Goal: Transaction & Acquisition: Book appointment/travel/reservation

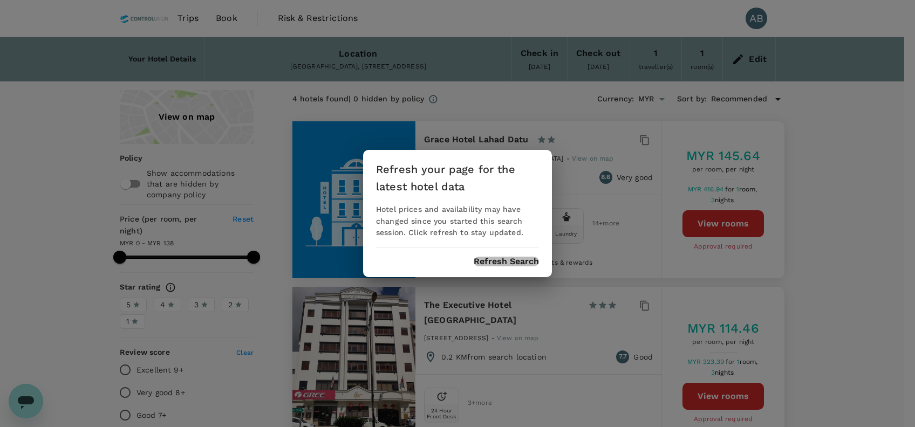
click at [514, 259] on button "Refresh Search" at bounding box center [506, 262] width 65 height 10
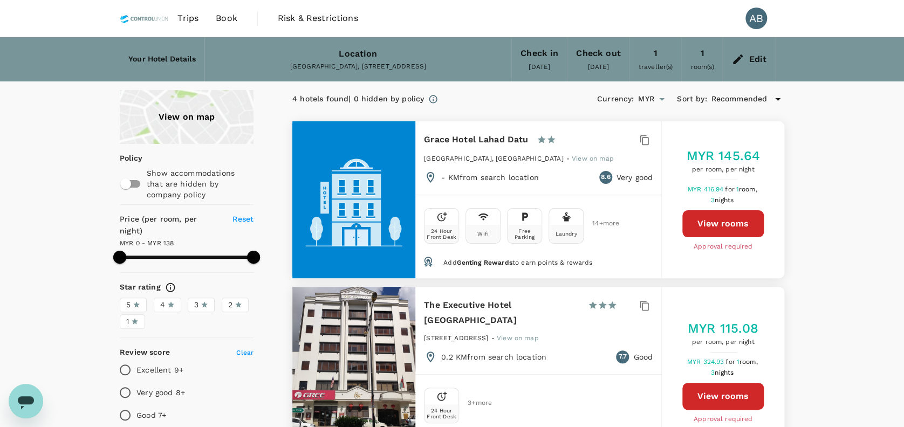
type input "137"
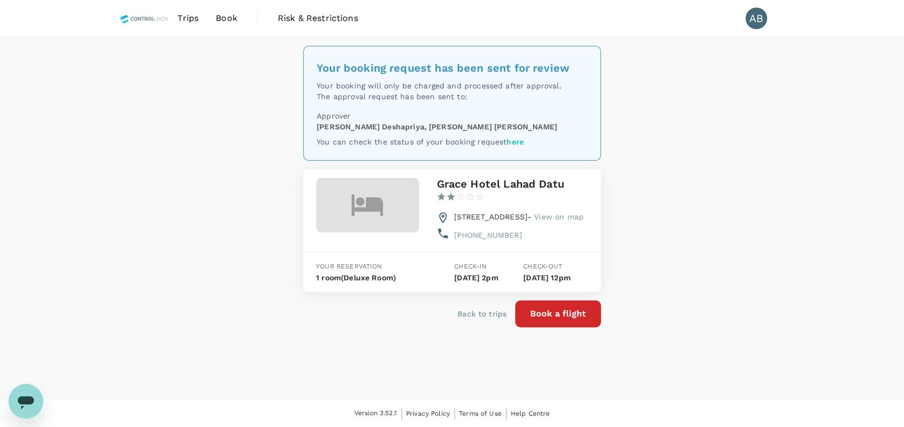
drag, startPoint x: 0, startPoint y: 0, endPoint x: 683, endPoint y: 211, distance: 715.0
click at [683, 211] on div "Your booking request has been sent for review Your booking will only be charged…" at bounding box center [452, 218] width 904 height 362
click at [655, 204] on div "Your booking request has been sent for review Your booking will only be charged…" at bounding box center [452, 218] width 904 height 362
click at [129, 130] on div "Your booking request has been sent for review Your booking will only be charged…" at bounding box center [452, 218] width 904 height 362
click at [713, 169] on div "Your booking request has been sent for review Your booking will only be charged…" at bounding box center [452, 218] width 904 height 362
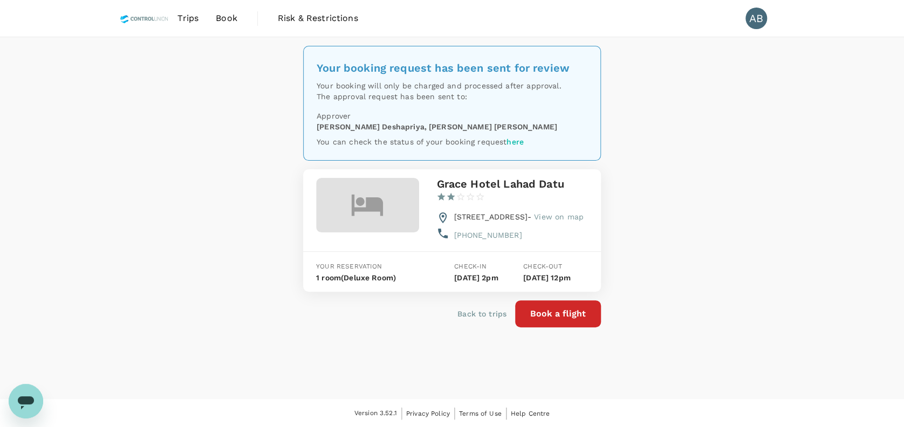
click at [696, 160] on div "Your booking request has been sent for review Your booking will only be charged…" at bounding box center [452, 218] width 904 height 362
click at [741, 265] on div "Your booking request has been sent for review Your booking will only be charged…" at bounding box center [452, 218] width 904 height 362
drag, startPoint x: 783, startPoint y: 238, endPoint x: 787, endPoint y: 229, distance: 10.2
click at [783, 238] on div "Your booking request has been sent for review Your booking will only be charged…" at bounding box center [452, 218] width 904 height 362
drag, startPoint x: 773, startPoint y: 173, endPoint x: 769, endPoint y: 161, distance: 12.1
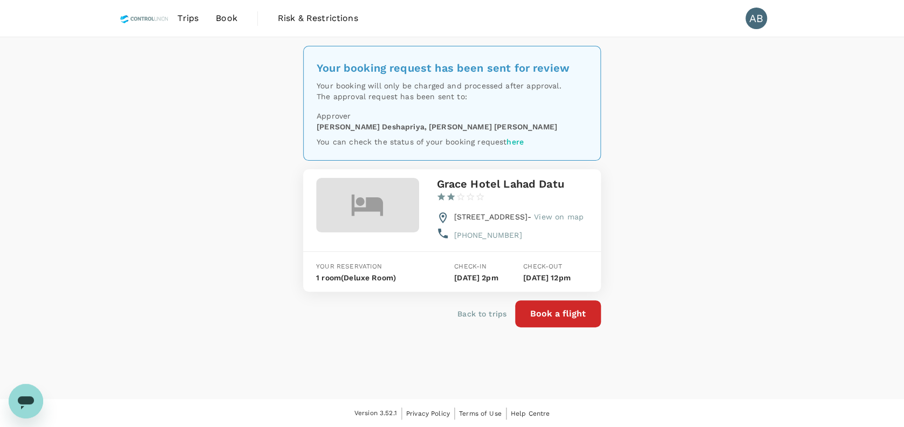
click at [773, 172] on div "Your booking request has been sent for review Your booking will only be charged…" at bounding box center [452, 218] width 904 height 362
drag, startPoint x: 714, startPoint y: 143, endPoint x: 723, endPoint y: 132, distance: 14.6
click at [715, 141] on div "Your booking request has been sent for review Your booking will only be charged…" at bounding box center [452, 218] width 904 height 362
click at [727, 134] on div "Your booking request has been sent for review Your booking will only be charged…" at bounding box center [452, 218] width 904 height 362
click at [224, 15] on span "Book" at bounding box center [227, 18] width 22 height 13
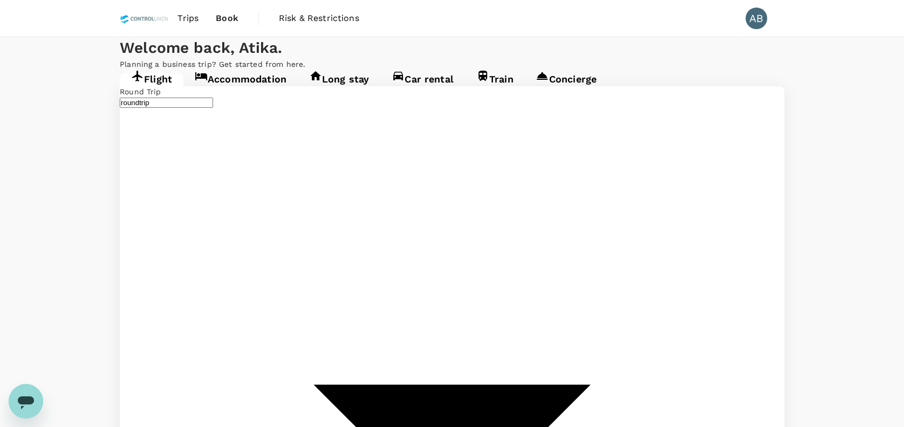
click at [435, 49] on div "Welcome back , Atika . Planning a business trip? Get started from here." at bounding box center [452, 53] width 904 height 32
type input "oneway"
type input "Kuala Lumpur Intl (KUL)"
type input "Sultan Ismail Intl (JHB)"
drag, startPoint x: 682, startPoint y: 79, endPoint x: 734, endPoint y: 79, distance: 51.8
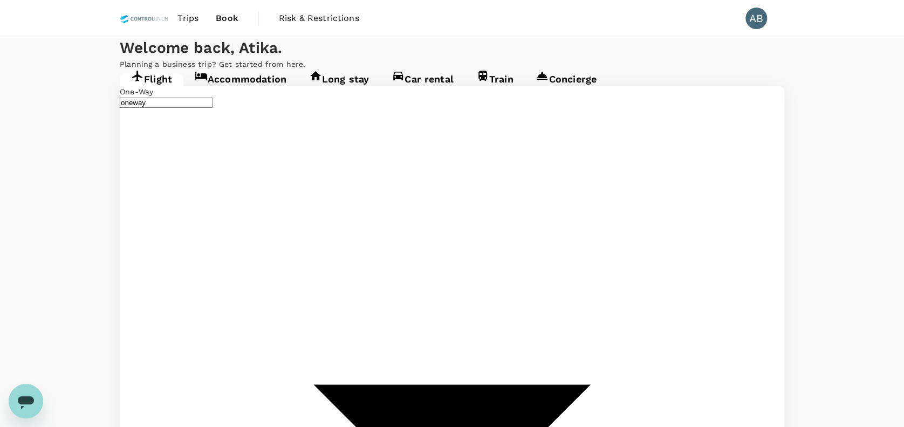
click at [693, 70] on p "Planning a business trip? Get started from here." at bounding box center [452, 64] width 665 height 11
type input "Kuala Lumpur Intl (KUL)"
type input "Sultan Ismail Intl (JHB)"
drag, startPoint x: 294, startPoint y: 248, endPoint x: 295, endPoint y: 233, distance: 15.1
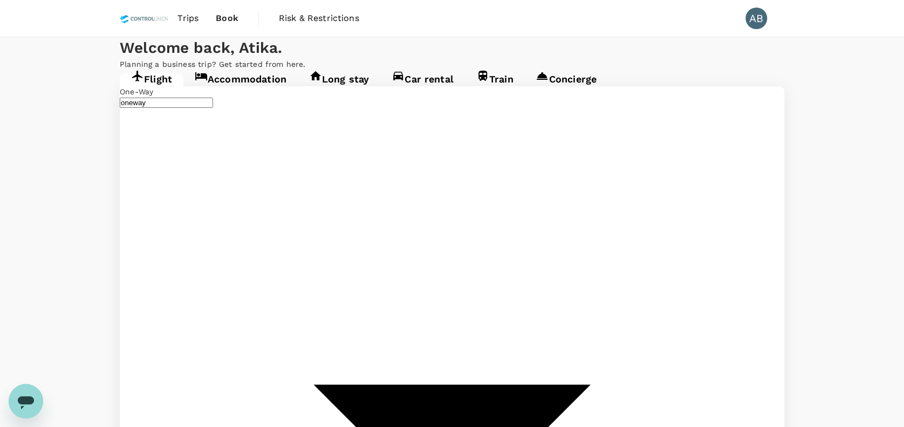
type input "Kota Kinabalu Intl (BKI)"
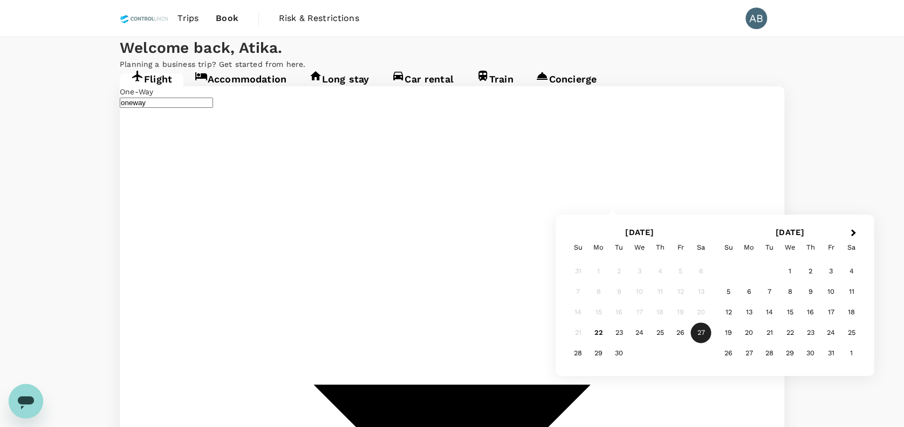
type input "Bintulu (BTU)"
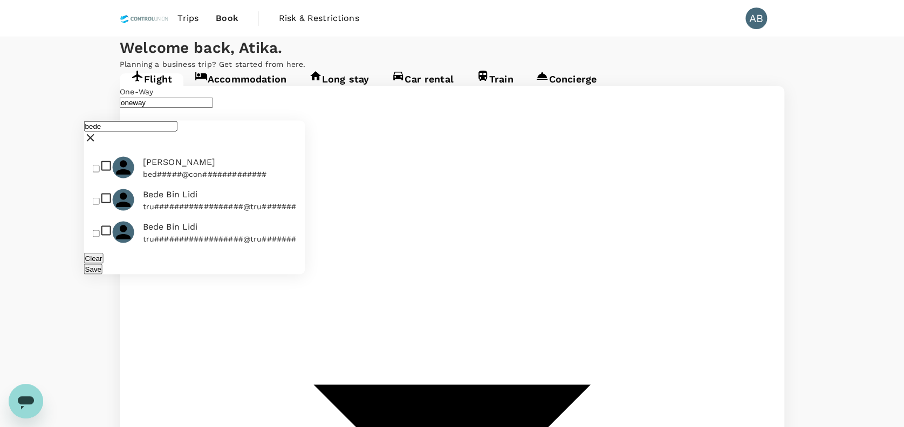
type input "bede"
drag, startPoint x: 95, startPoint y: 126, endPoint x: 114, endPoint y: 134, distance: 20.8
click at [95, 166] on input "checkbox" at bounding box center [96, 169] width 7 height 7
checkbox input "true"
click at [102, 264] on button "Save" at bounding box center [93, 269] width 18 height 10
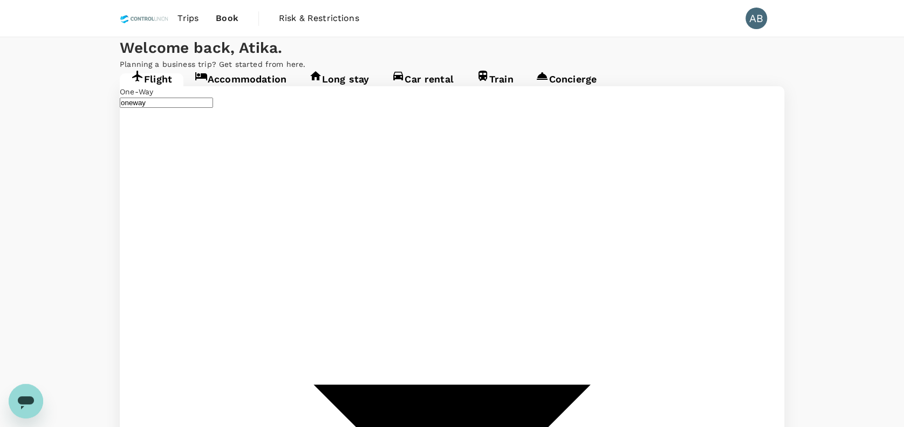
drag, startPoint x: 328, startPoint y: 259, endPoint x: 350, endPoint y: 242, distance: 28.4
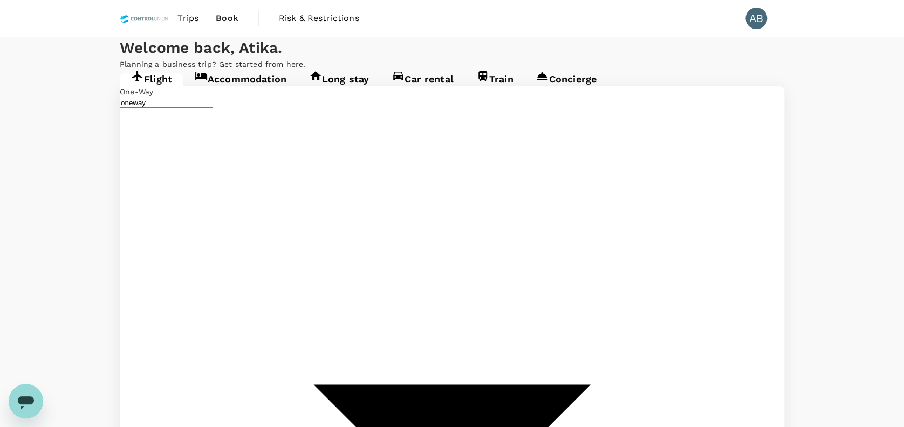
drag, startPoint x: 527, startPoint y: 244, endPoint x: 542, endPoint y: 243, distance: 15.7
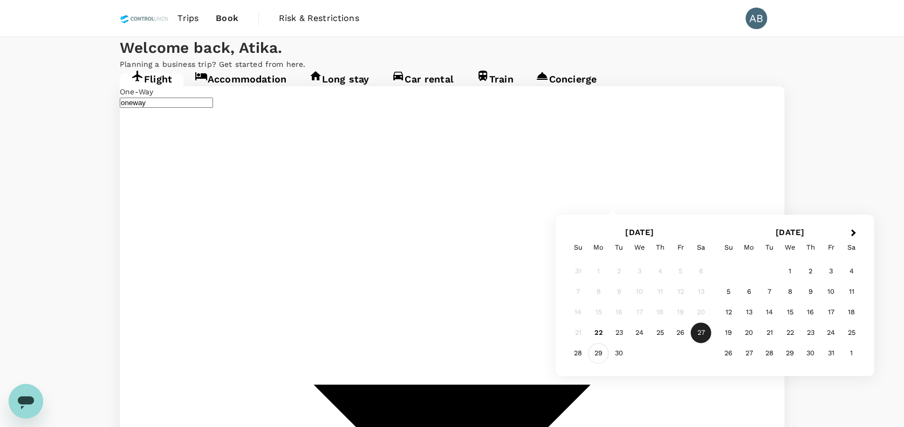
click at [600, 352] on div "29" at bounding box center [599, 354] width 20 height 20
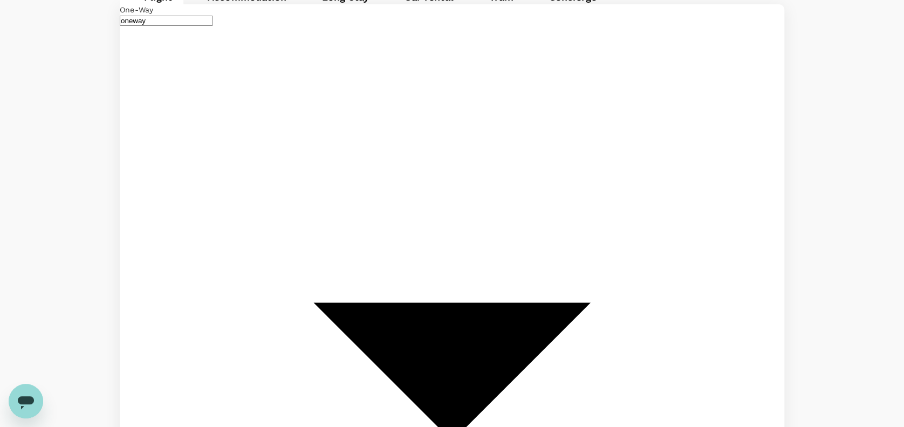
scroll to position [83, 0]
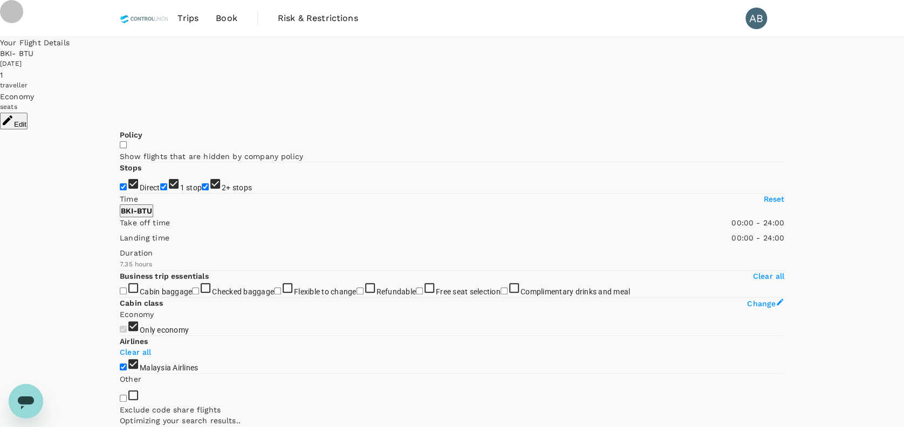
click at [202, 190] on input "2+ stops" at bounding box center [205, 186] width 7 height 7
checkbox input "false"
click at [160, 190] on input "1 stop" at bounding box center [163, 186] width 7 height 7
checkbox input "false"
type input "1570"
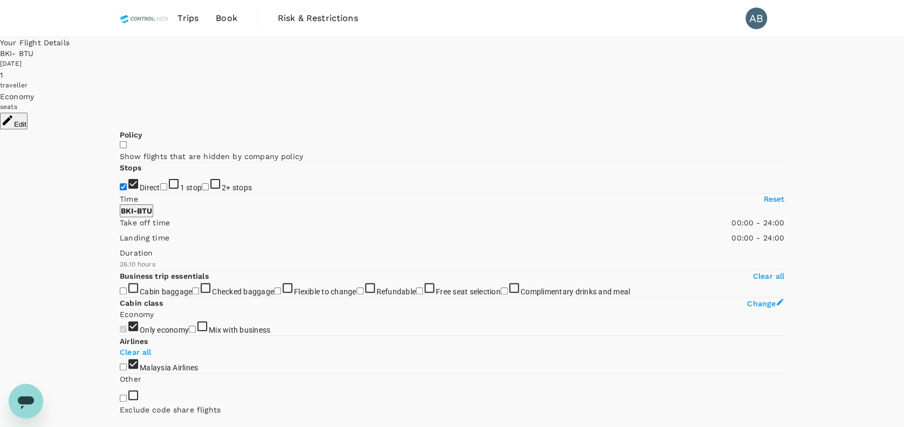
checkbox input "false"
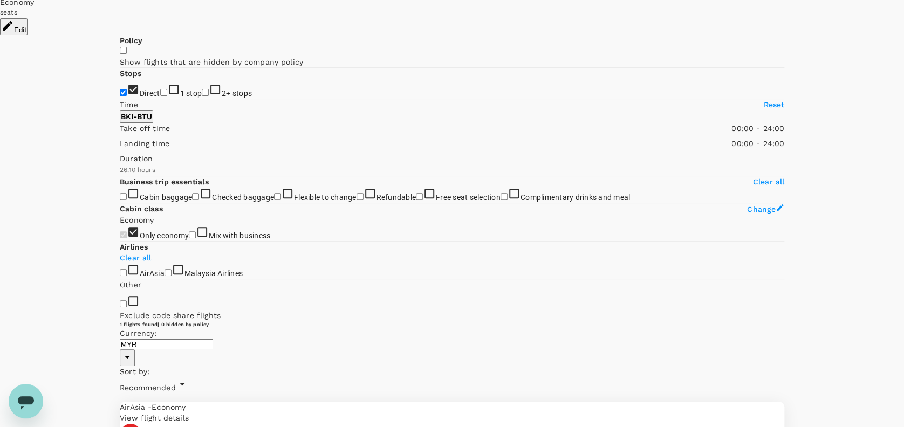
scroll to position [113, 0]
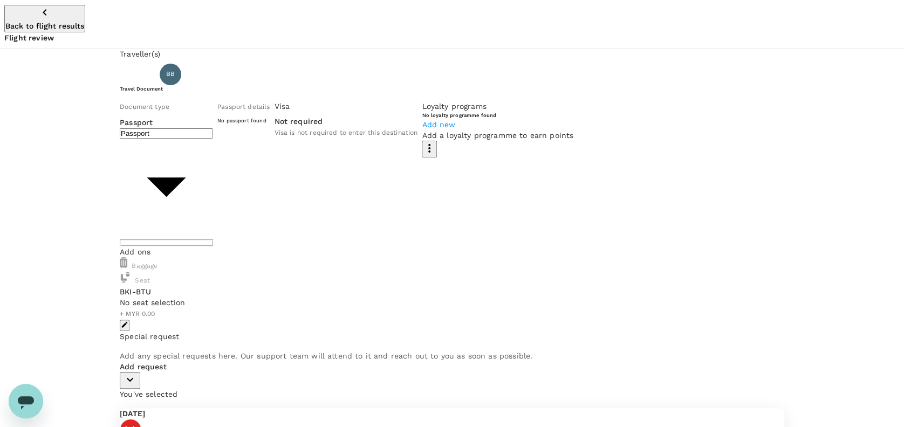
click at [296, 159] on body "Back to flight results Flight review Traveller(s) Traveller 1 : BB BEDE BIN LID…" at bounding box center [452, 378] width 904 height 757
type input "Id card"
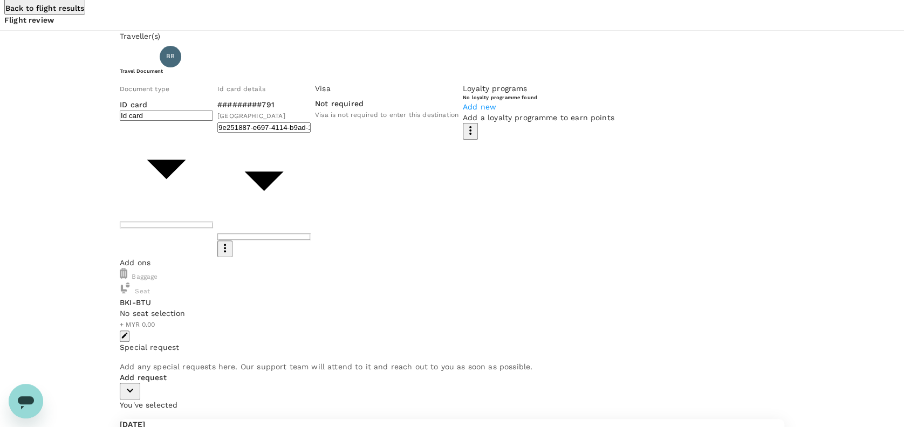
scroll to position [28, 0]
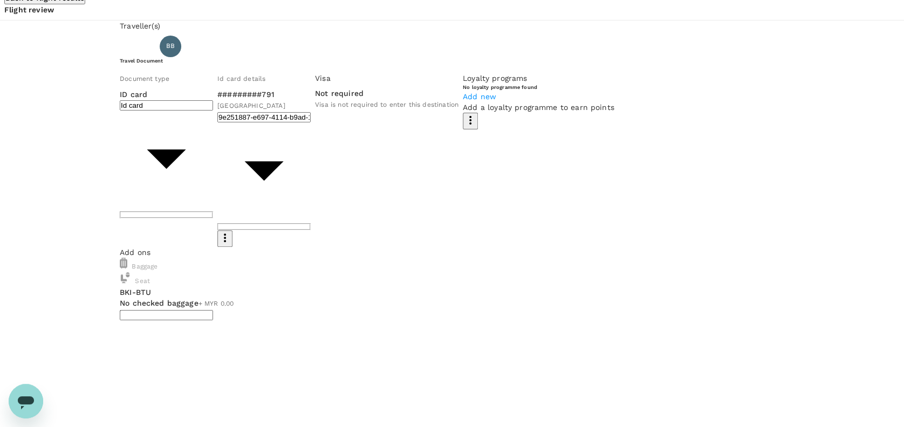
type input "2 - 77.06"
drag, startPoint x: 188, startPoint y: 360, endPoint x: 221, endPoint y: 345, distance: 36.0
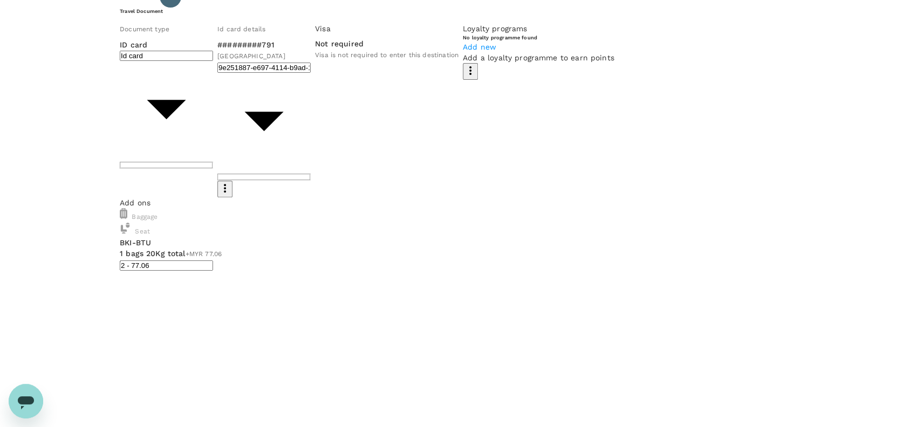
scroll to position [100, 0]
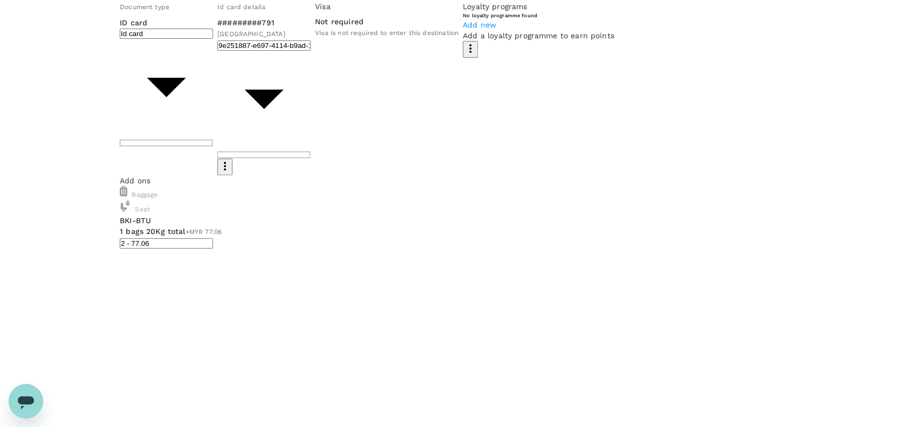
checkbox input "true"
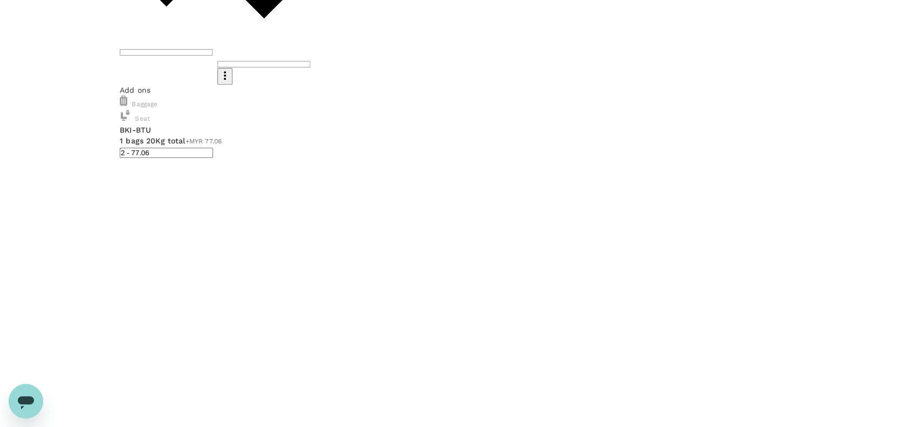
scroll to position [194, 0]
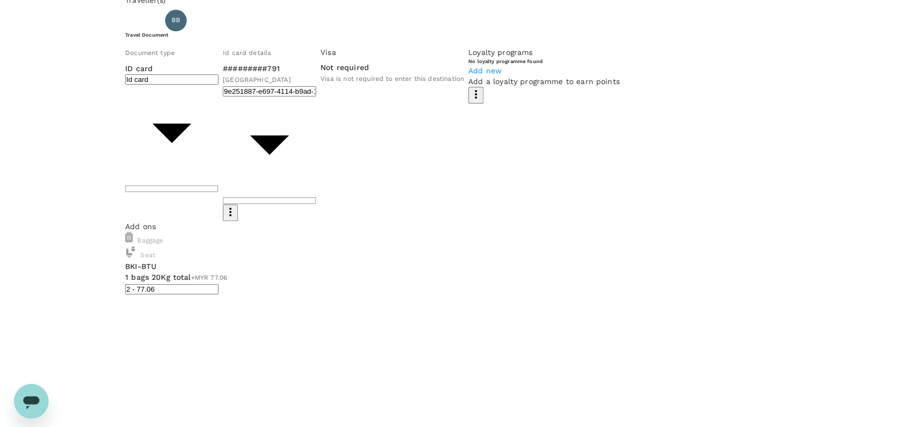
scroll to position [51, 0]
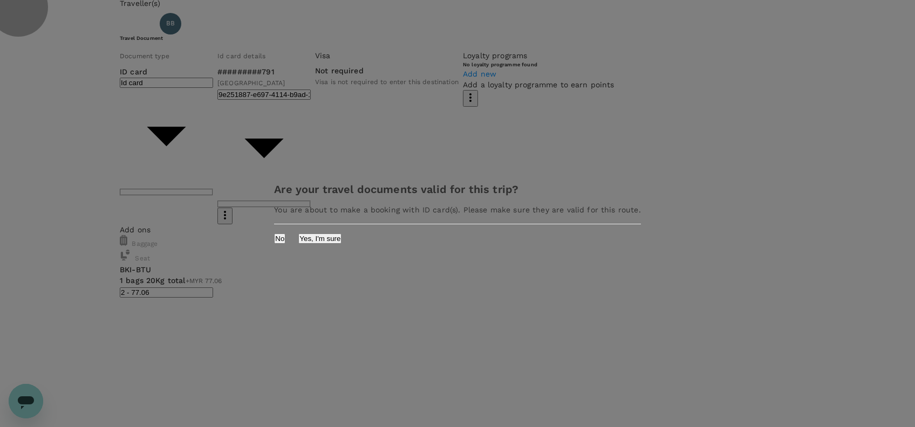
click at [341, 244] on button "Yes, I'm sure" at bounding box center [319, 239] width 43 height 10
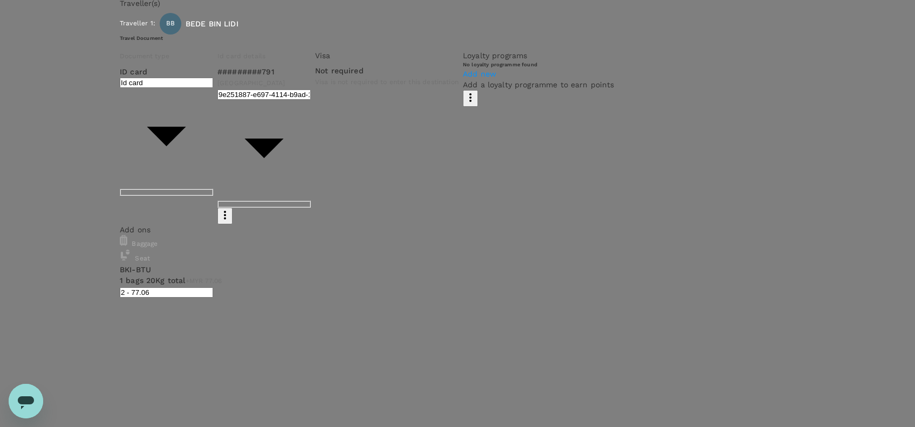
type input "9e254831-a140-43d4-90d9-f4bdc71b84d3"
drag, startPoint x: 615, startPoint y: 382, endPoint x: 650, endPoint y: 371, distance: 36.3
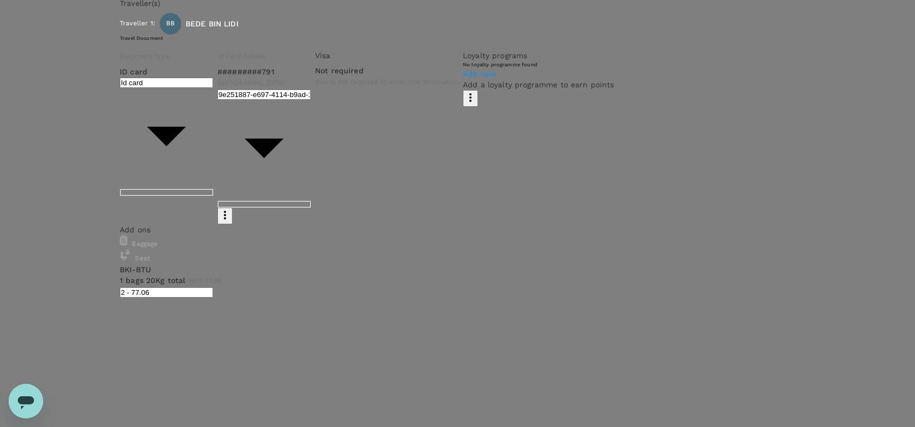
paste textarea "Dear @Muhammad Hariz Bin Abdul Rahman, Requesting your approval for the flight …"
drag, startPoint x: 287, startPoint y: 114, endPoint x: 279, endPoint y: 115, distance: 7.7
drag, startPoint x: 411, startPoint y: 106, endPoint x: 419, endPoint y: 112, distance: 9.6
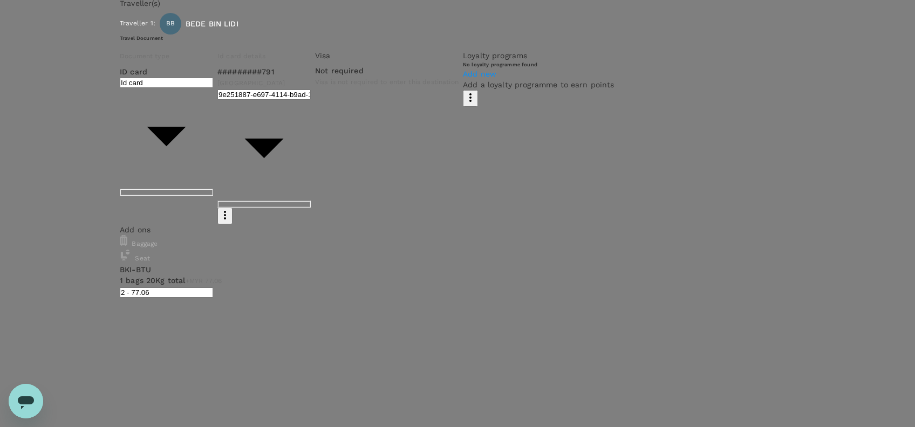
drag, startPoint x: 397, startPoint y: 103, endPoint x: 375, endPoint y: 103, distance: 21.6
drag, startPoint x: 367, startPoint y: 102, endPoint x: 375, endPoint y: 101, distance: 8.2
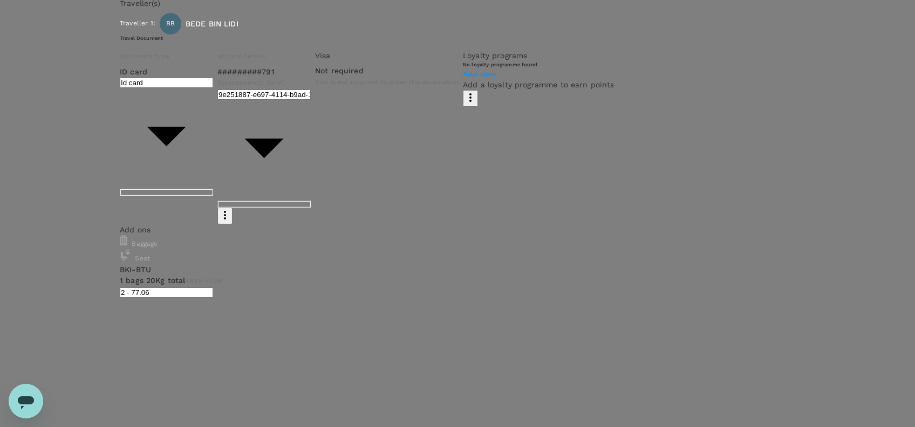
drag, startPoint x: 258, startPoint y: 100, endPoint x: 297, endPoint y: 101, distance: 38.9
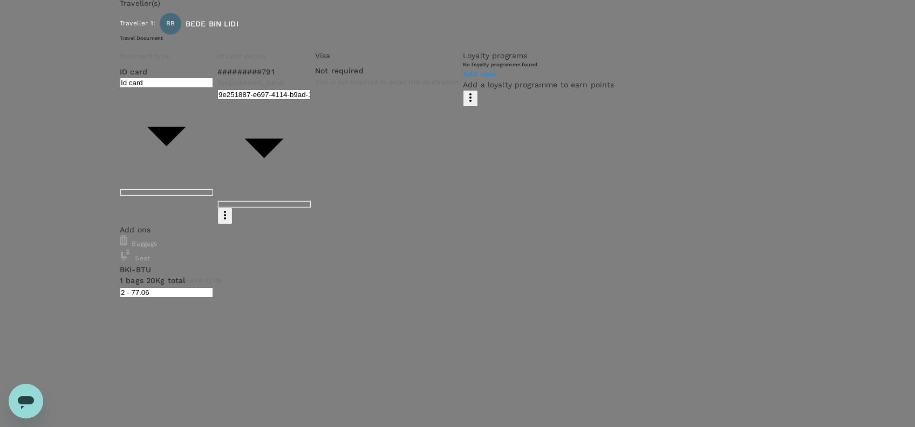
scroll to position [53, 0]
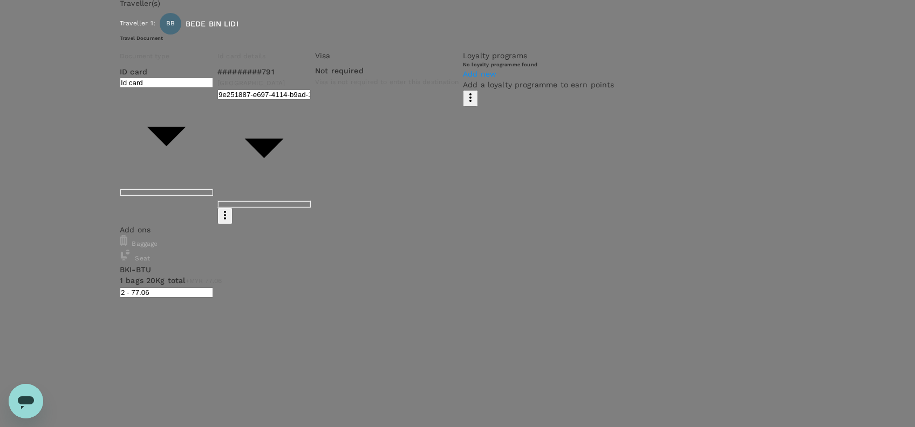
drag, startPoint x: 621, startPoint y: 373, endPoint x: 619, endPoint y: 368, distance: 5.6
drag, startPoint x: 619, startPoint y: 333, endPoint x: 429, endPoint y: 335, distance: 190.4
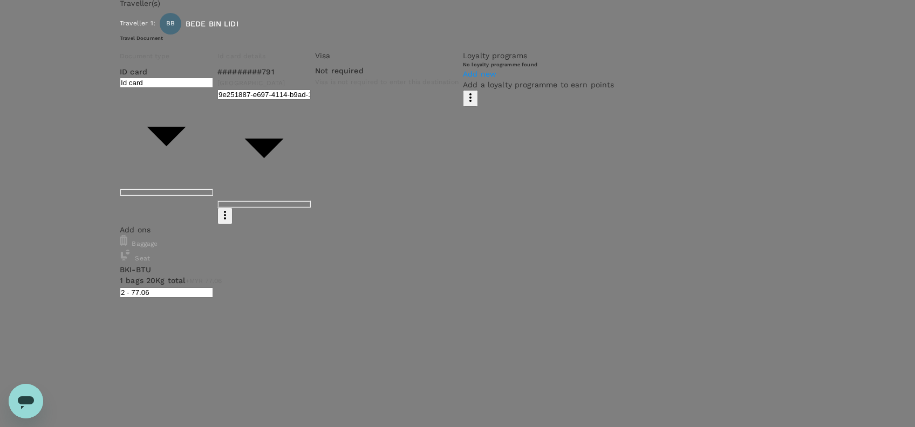
drag, startPoint x: 293, startPoint y: 153, endPoint x: 289, endPoint y: 148, distance: 6.5
drag, startPoint x: 246, startPoint y: 124, endPoint x: 215, endPoint y: 130, distance: 32.0
paste textarea "10"
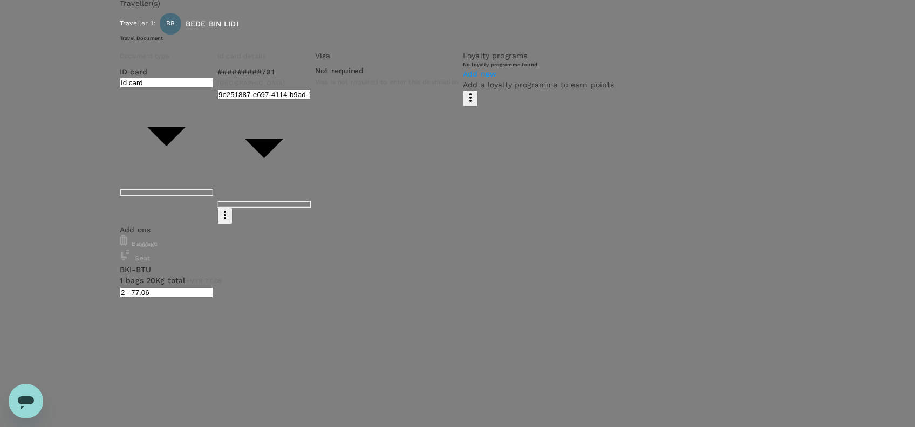
drag, startPoint x: 356, startPoint y: 134, endPoint x: 319, endPoint y: 135, distance: 36.7
paste textarea "Rajawali"
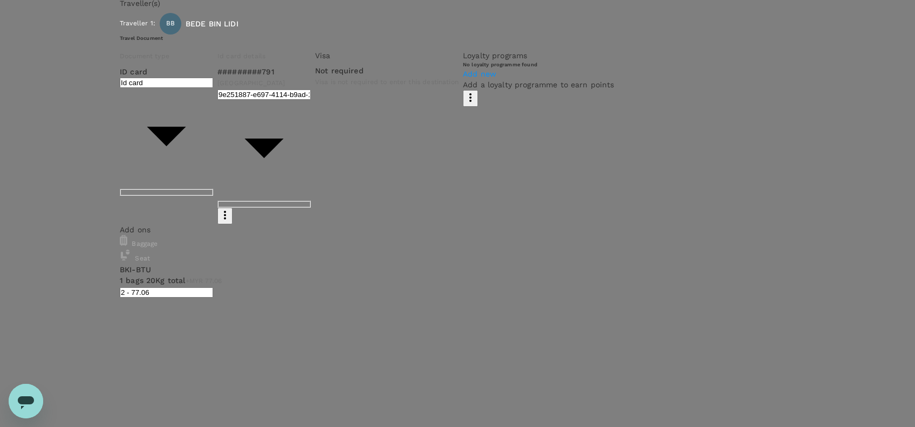
drag, startPoint x: 285, startPoint y: 107, endPoint x: 229, endPoint y: 107, distance: 56.1
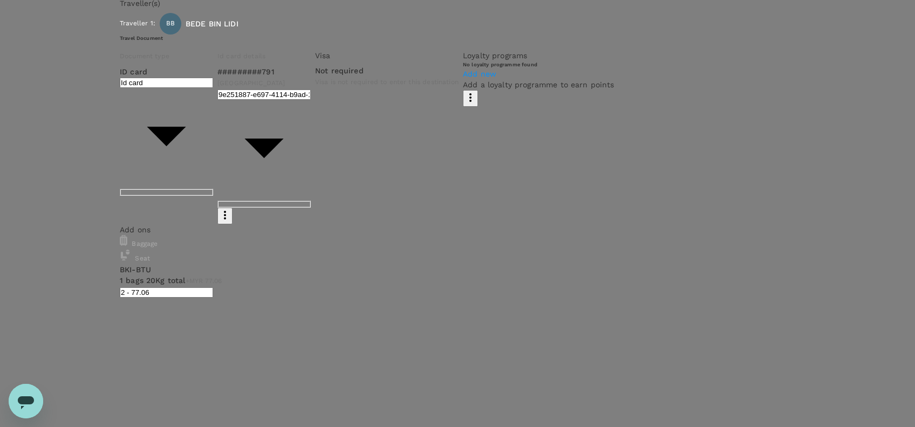
paste textarea "9/09/2025 - 03/10/2025"
drag, startPoint x: 298, startPoint y: 104, endPoint x: 304, endPoint y: 104, distance: 6.5
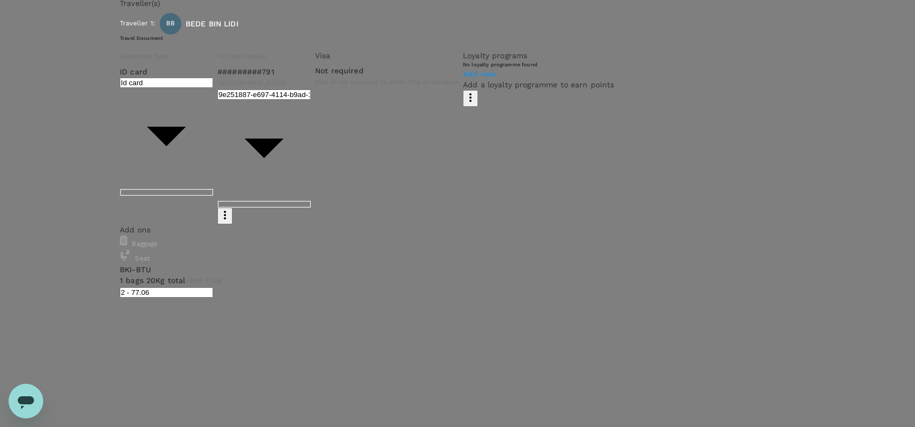
drag, startPoint x: 263, startPoint y: 129, endPoint x: 317, endPoint y: 119, distance: 54.8
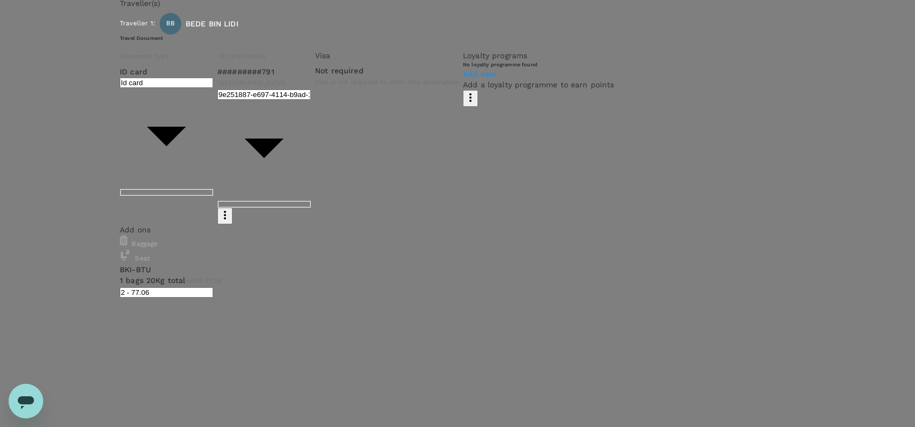
drag, startPoint x: 330, startPoint y: 130, endPoint x: 384, endPoint y: 144, distance: 56.3
drag, startPoint x: 333, startPoint y: 142, endPoint x: 150, endPoint y: 100, distance: 188.3
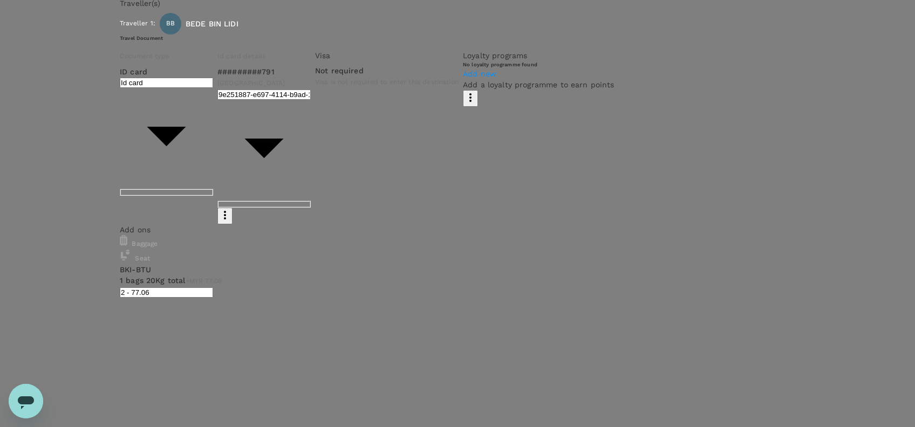
type textarea "Dear @Muhammad Hariz Bin Abdul Rahman, Requesting your approval for the flight …"
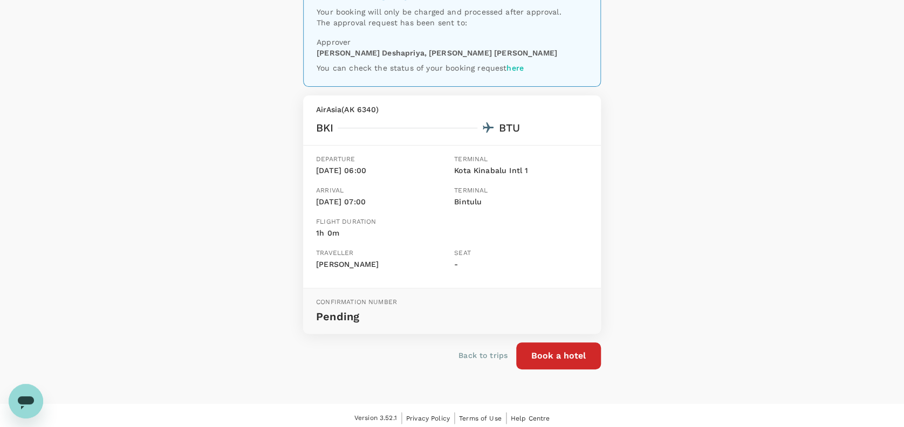
scroll to position [78, 0]
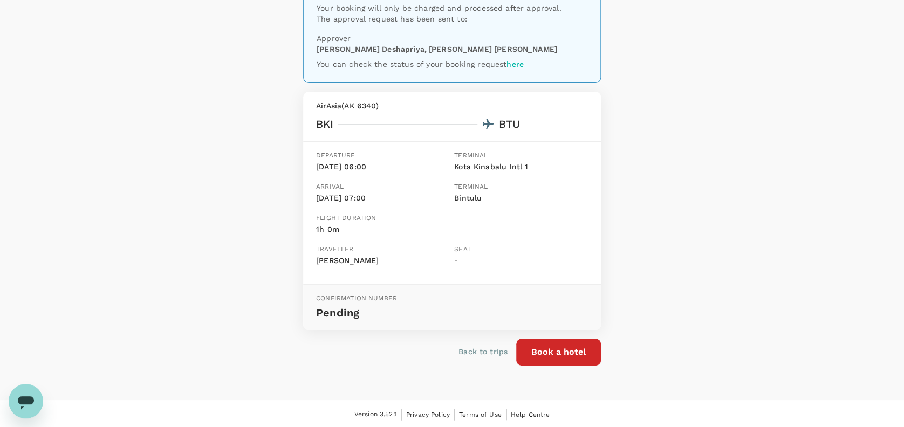
click at [208, 248] on div "Your booking request has been sent for review Your booking will only be charged…" at bounding box center [452, 180] width 904 height 441
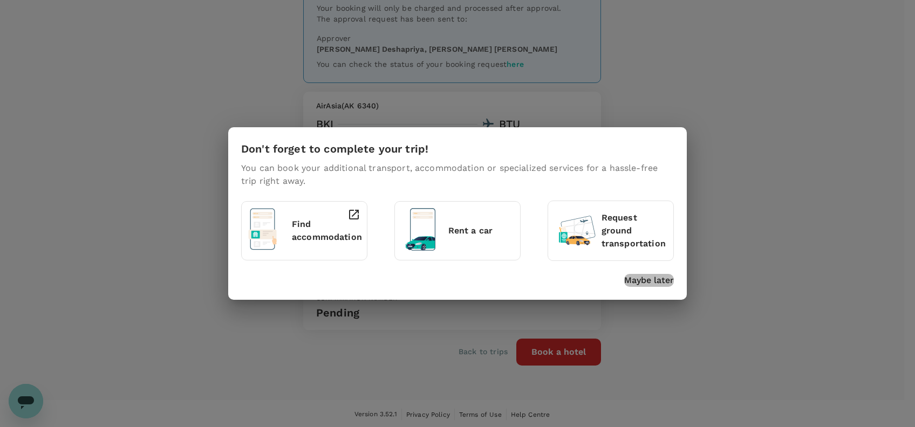
click at [648, 281] on p "Maybe later" at bounding box center [649, 280] width 50 height 13
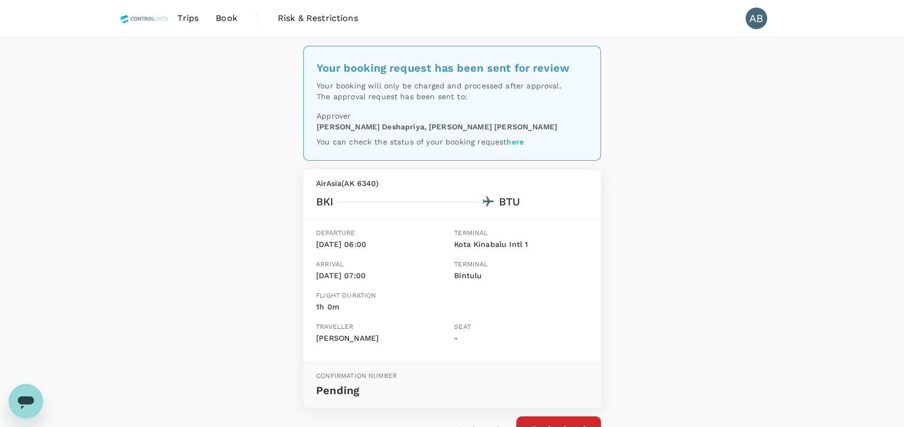
scroll to position [72, 0]
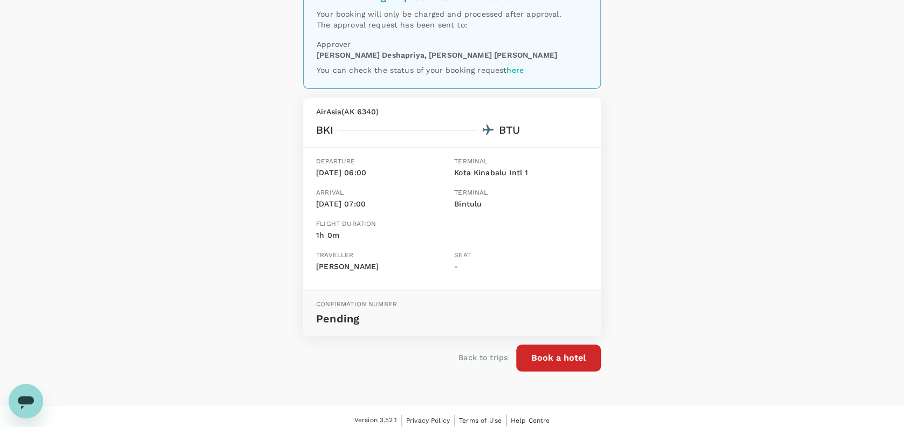
click at [699, 279] on div "Your booking request has been sent for review Your booking will only be charged…" at bounding box center [452, 185] width 904 height 441
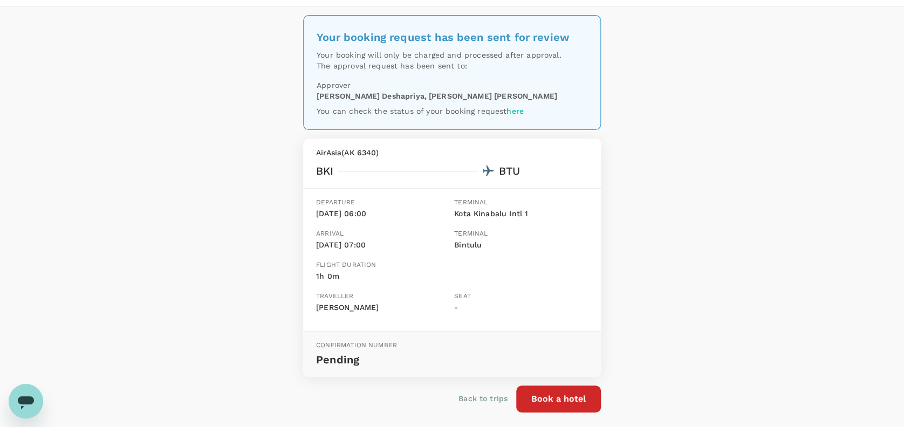
scroll to position [0, 0]
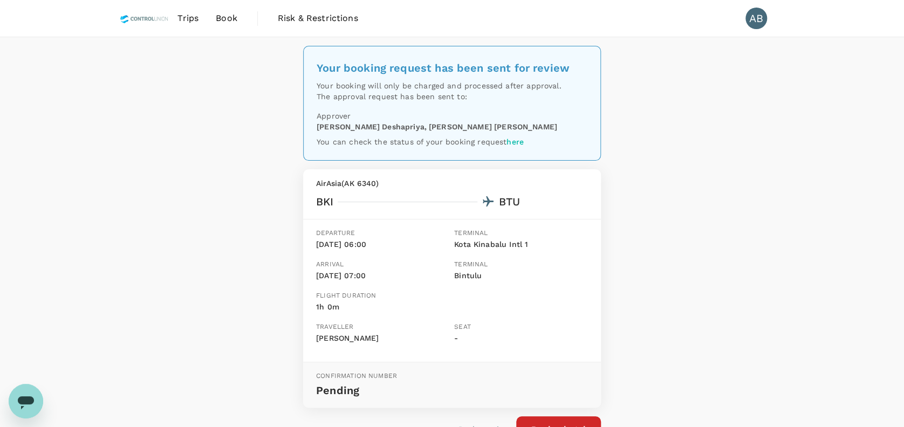
click at [626, 165] on div "Your booking request has been sent for review Your booking will only be charged…" at bounding box center [452, 257] width 904 height 441
click at [224, 18] on span "Book" at bounding box center [227, 18] width 22 height 13
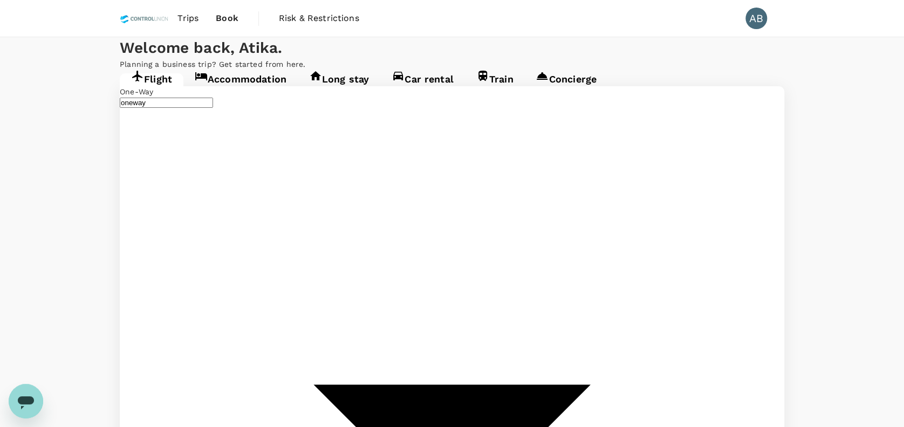
type input "Kota Kinabalu Intl (BKI)"
type input "Bintulu (BTU)"
click at [430, 70] on p "Planning a business trip? Get started from here." at bounding box center [452, 64] width 665 height 11
type input "Kota Kinabalu Intl (BKI)"
type input "Bintulu (BTU)"
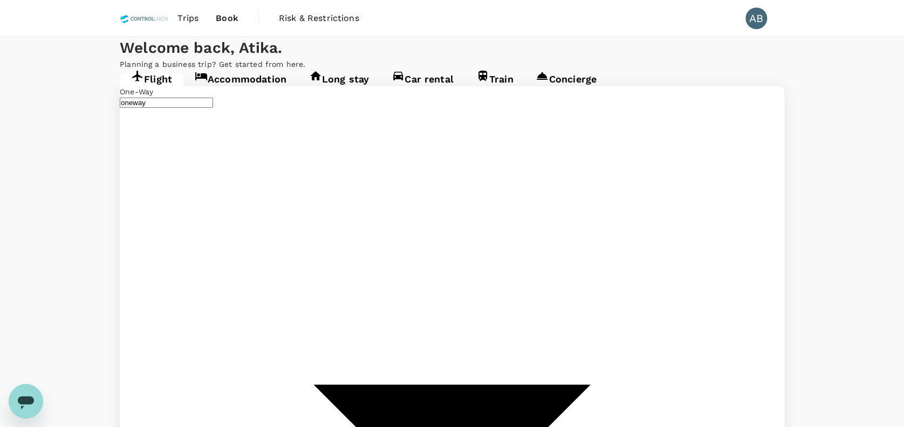
drag, startPoint x: 278, startPoint y: 238, endPoint x: 279, endPoint y: 273, distance: 35.1
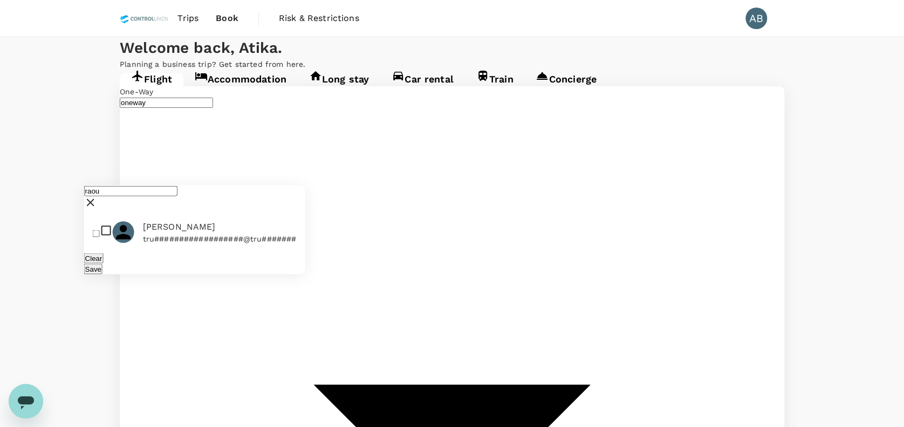
type input "raou"
click at [100, 230] on input "checkbox" at bounding box center [96, 233] width 7 height 7
checkbox input "true"
click at [102, 264] on button "Save" at bounding box center [93, 269] width 18 height 10
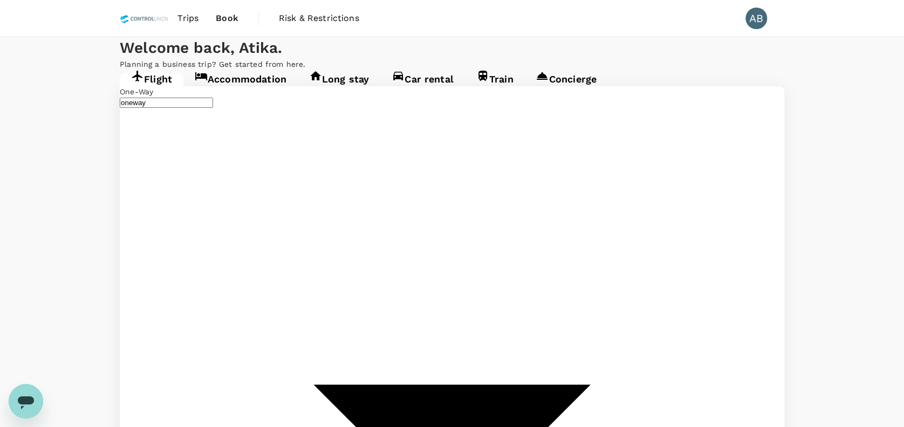
type input "r"
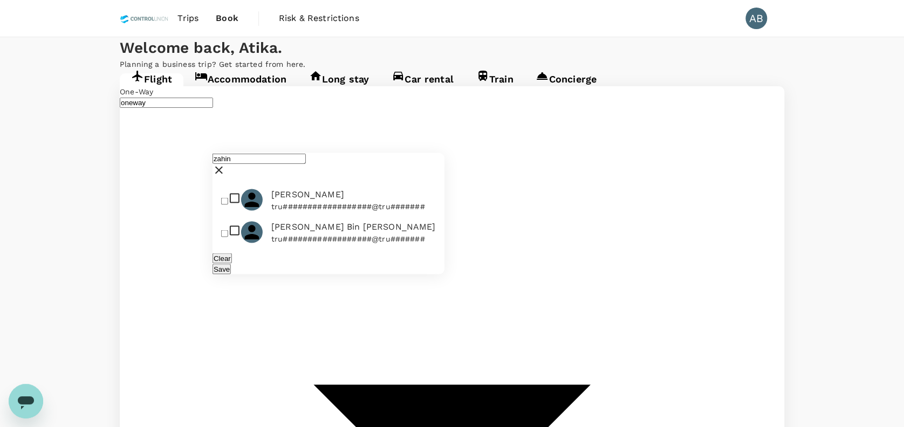
type input "zahin"
click at [228, 198] on input "checkbox" at bounding box center [224, 201] width 7 height 7
checkbox input "true"
click at [231, 264] on button "Save" at bounding box center [222, 269] width 18 height 10
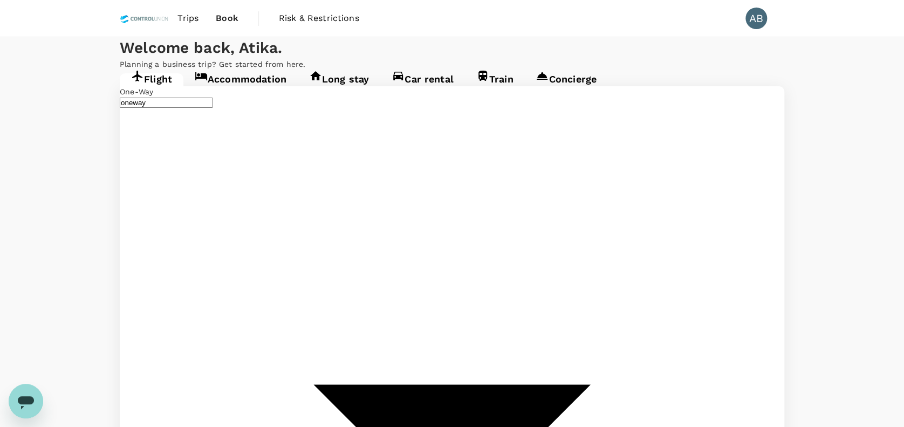
type input "z"
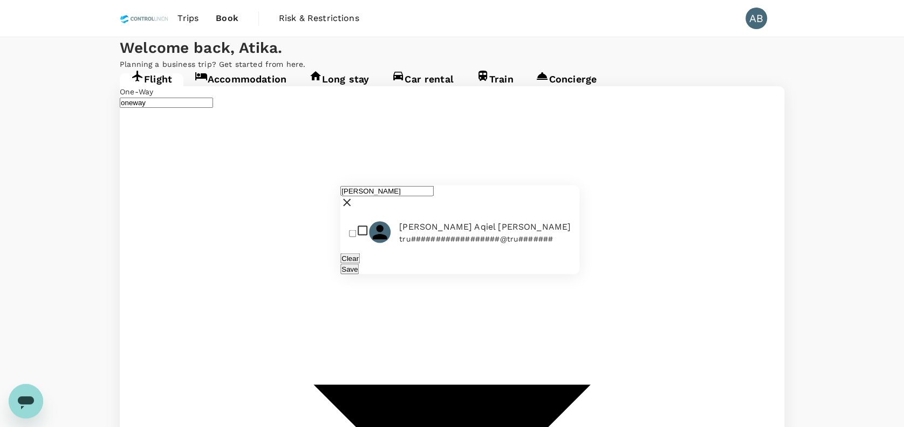
type input "[PERSON_NAME]"
click at [356, 230] on input "checkbox" at bounding box center [352, 233] width 7 height 7
checkbox input "true"
click at [359, 264] on button "Save" at bounding box center [349, 269] width 18 height 10
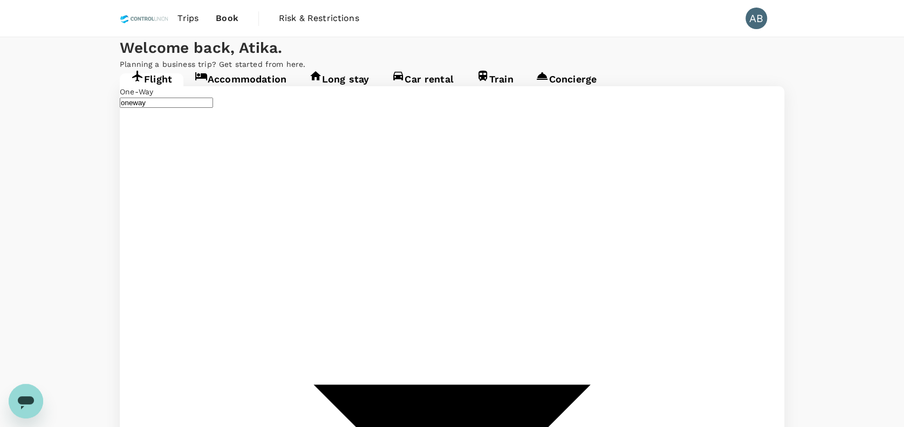
type input "Kuala Lumpur Intl ([GEOGRAPHIC_DATA])"
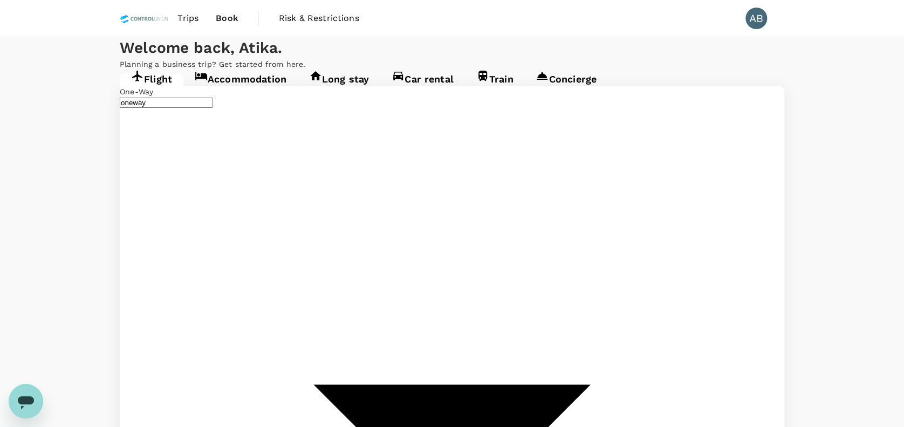
drag, startPoint x: 358, startPoint y: 236, endPoint x: 445, endPoint y: 215, distance: 88.8
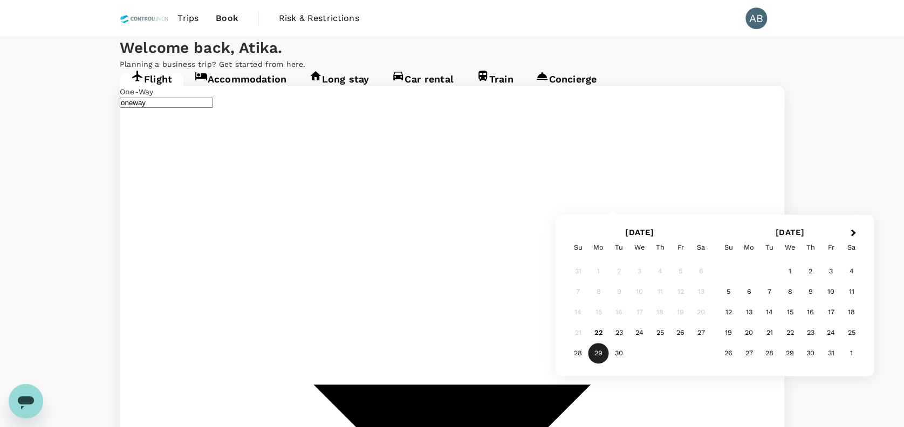
type input "Miri Intl (MYY)"
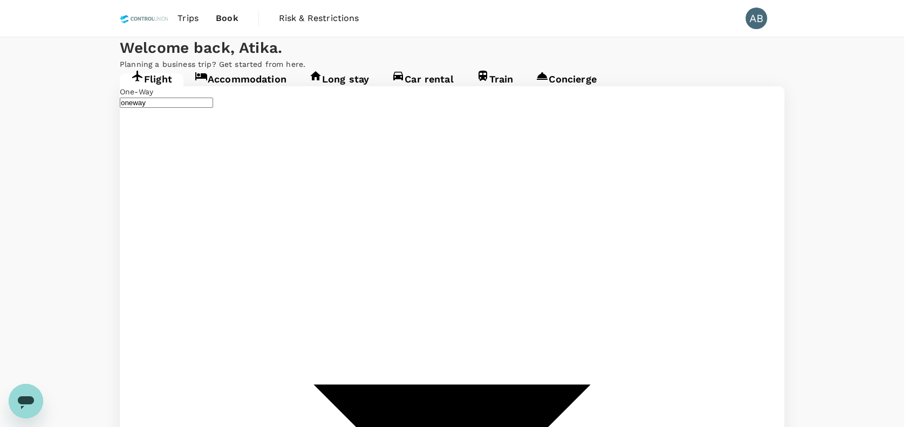
type input "roundtrip"
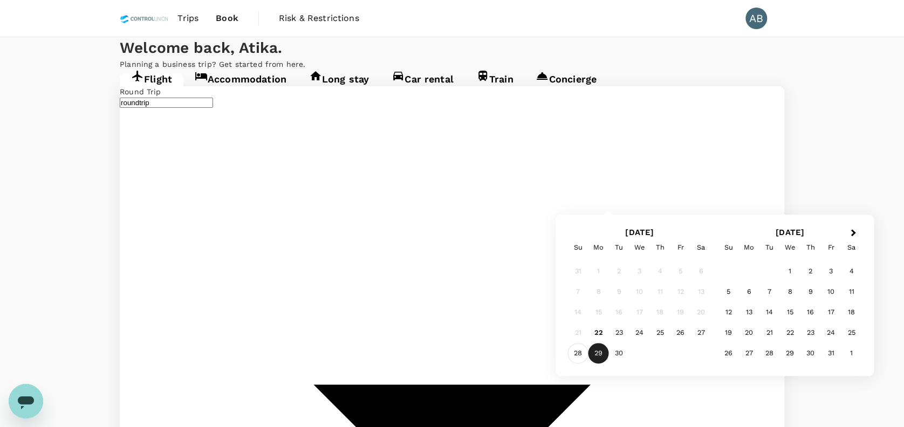
click at [576, 354] on div "28" at bounding box center [578, 354] width 20 height 20
click at [825, 269] on div "3" at bounding box center [831, 272] width 20 height 20
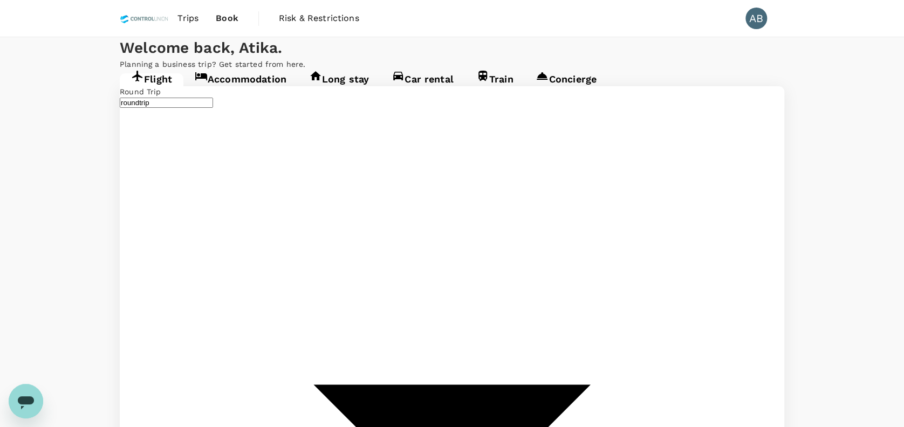
drag, startPoint x: 648, startPoint y: 368, endPoint x: 603, endPoint y: 369, distance: 44.8
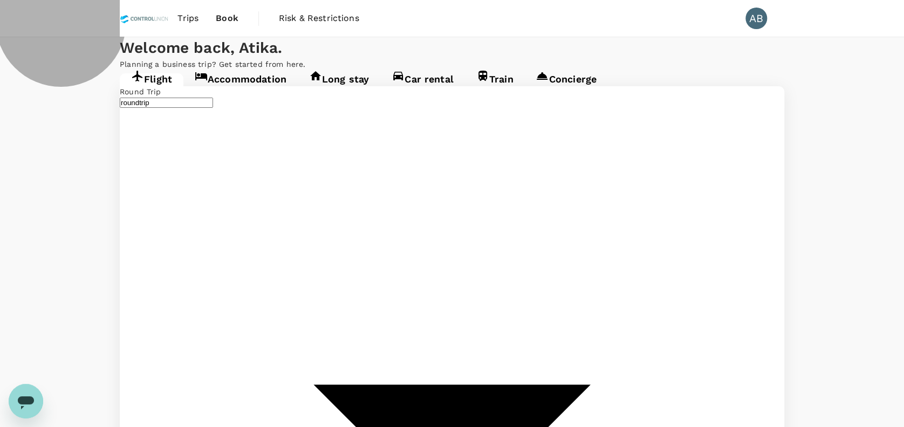
drag, startPoint x: 473, startPoint y: 342, endPoint x: 473, endPoint y: 330, distance: 11.9
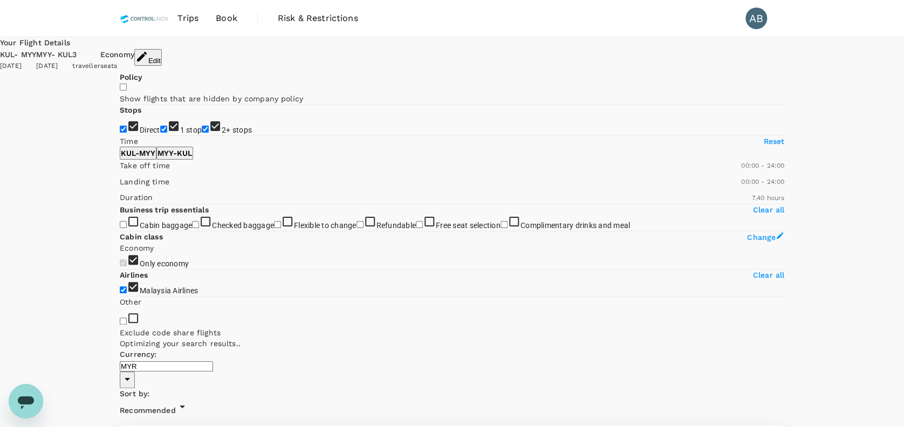
type input "1020"
click at [202, 133] on input "2+ stops" at bounding box center [205, 129] width 7 height 7
checkbox input "false"
click at [160, 133] on input "1 stop" at bounding box center [163, 129] width 7 height 7
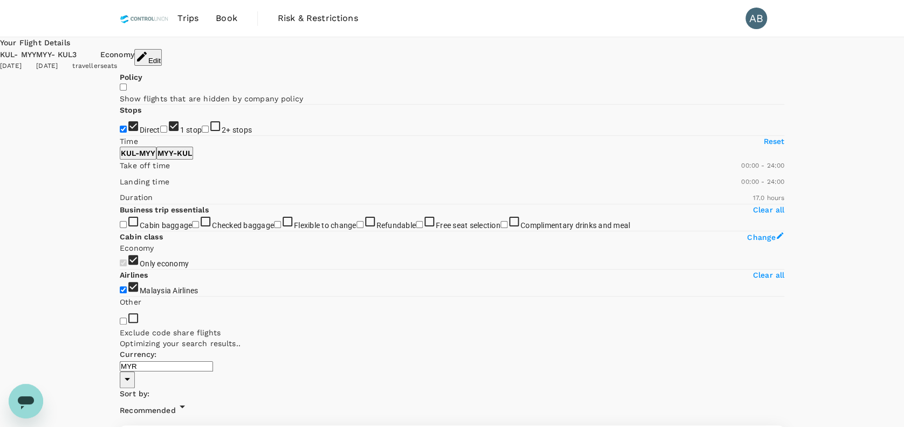
checkbox input "false"
type input "MYR"
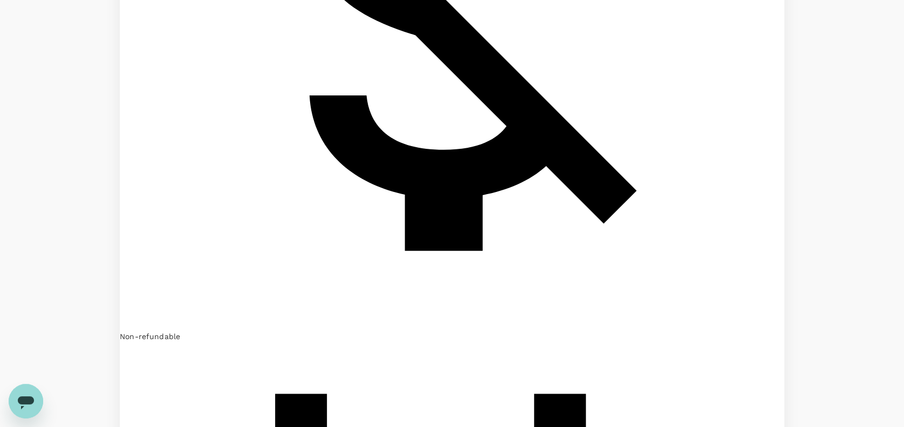
scroll to position [2506, 0]
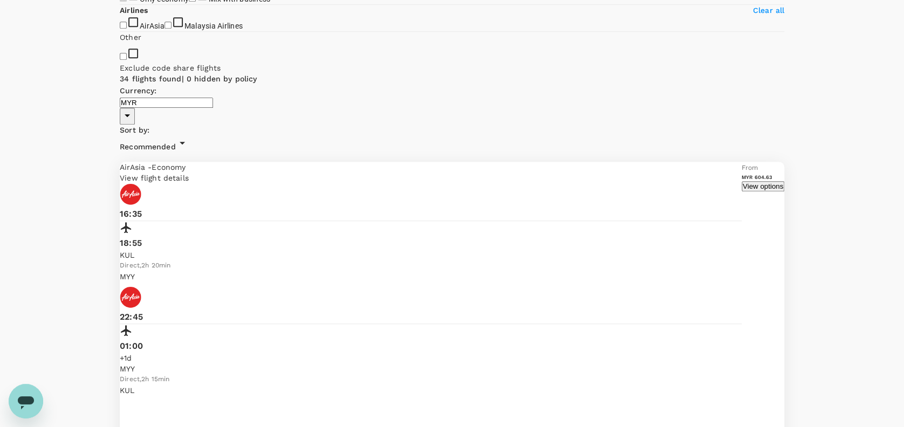
scroll to position [288, 0]
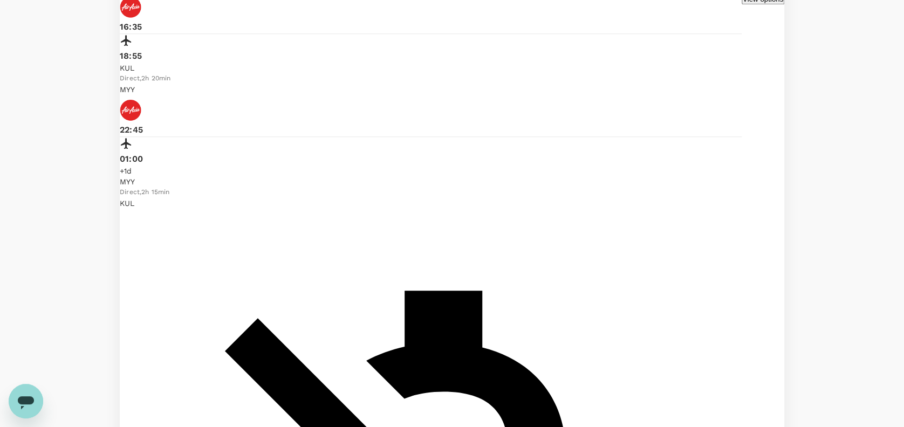
scroll to position [505, 0]
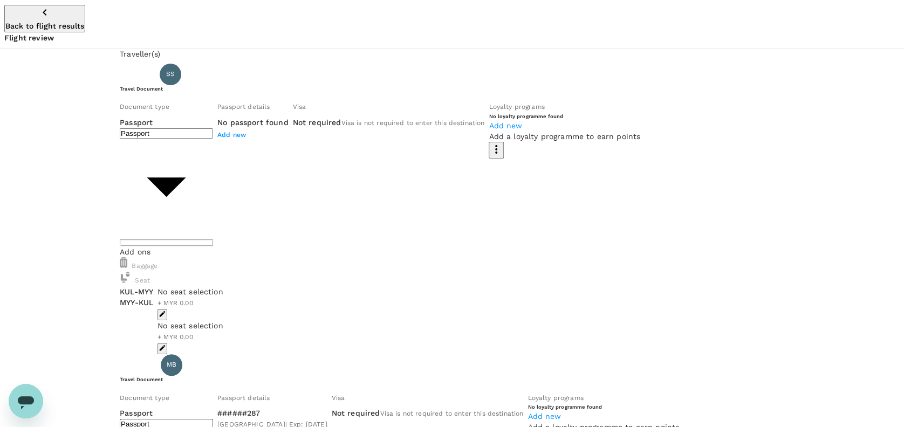
click at [341, 127] on span "Visa is not required to enter this destination" at bounding box center [412, 123] width 143 height 8
type input "Id card"
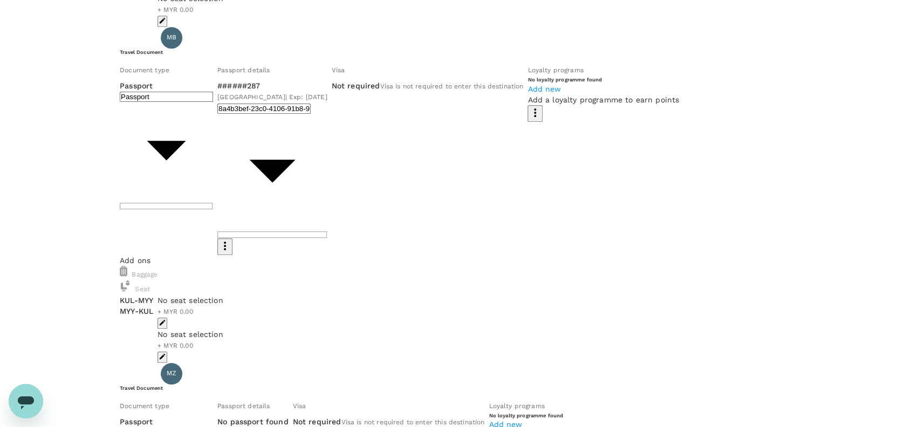
scroll to position [359, 0]
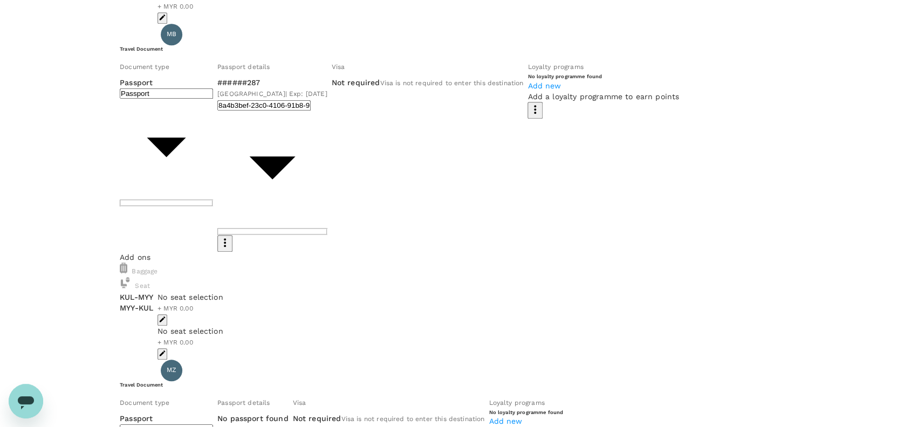
type input "Id card"
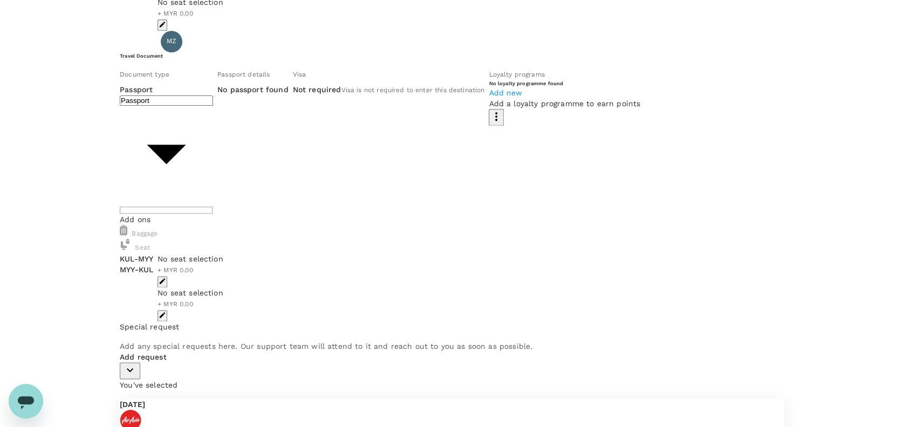
scroll to position [647, 0]
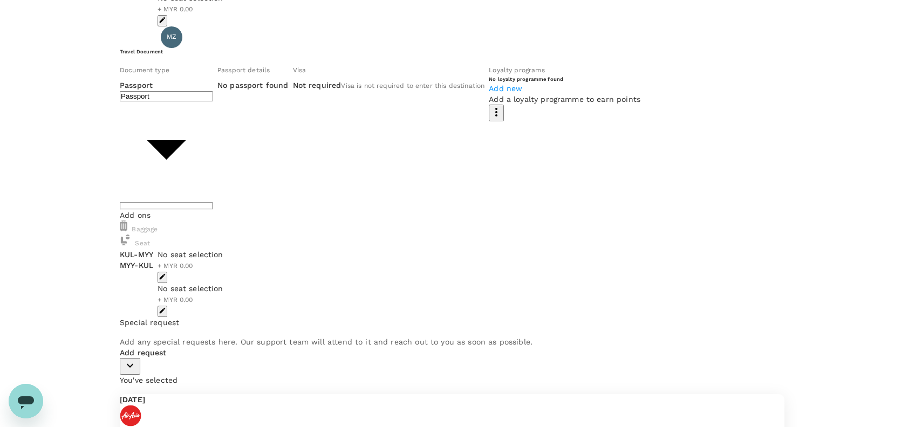
click at [220, 106] on body "Back to flight results Flight review Traveller(s) Traveller 1 : [PERSON_NAME] […" at bounding box center [457, 166] width 915 height 1626
type input "Id card"
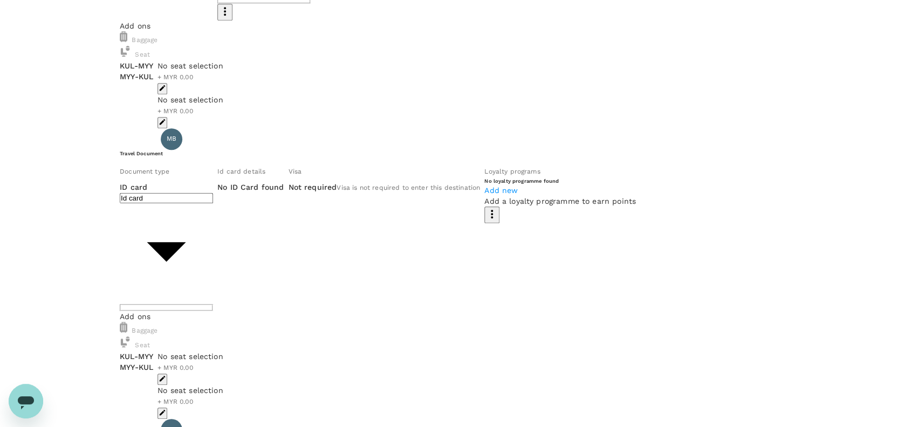
scroll to position [288, 0]
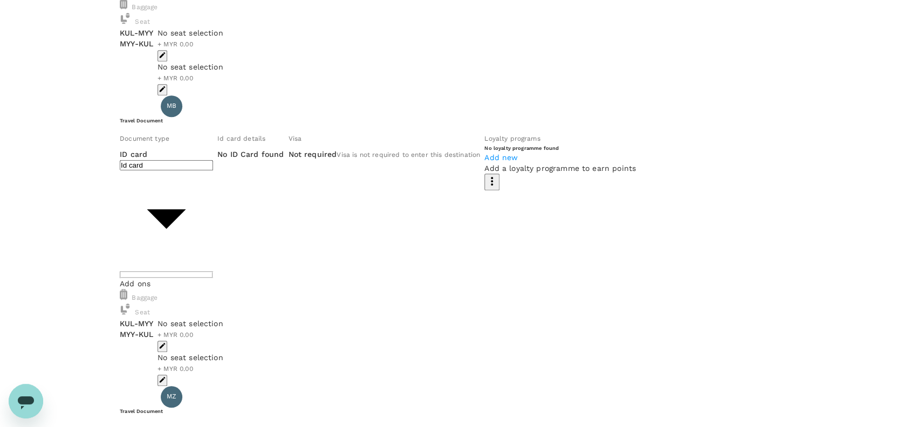
type input "Passport"
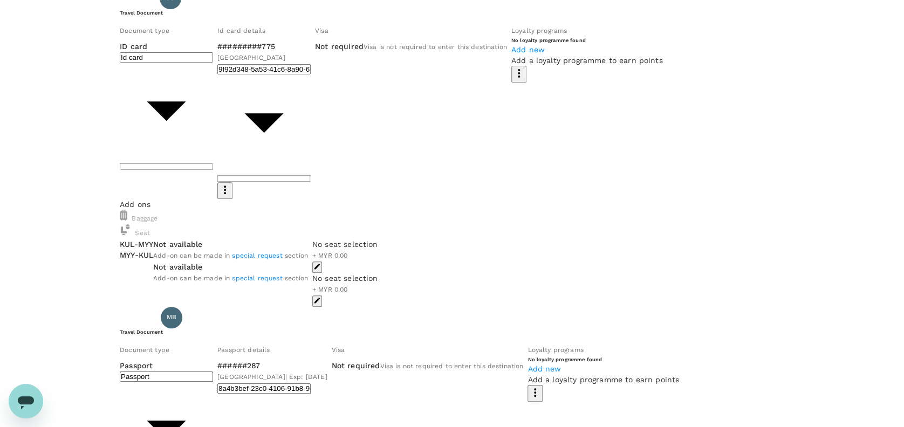
scroll to position [0, 0]
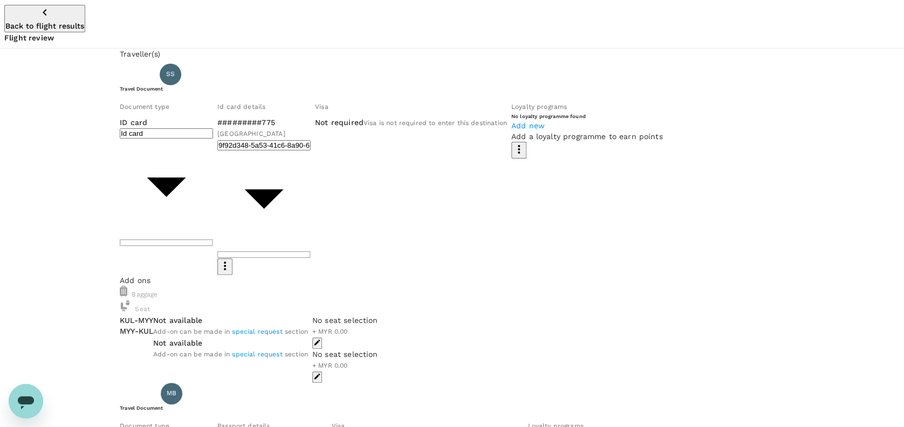
click at [38, 12] on icon "button" at bounding box center [44, 12] width 13 height 13
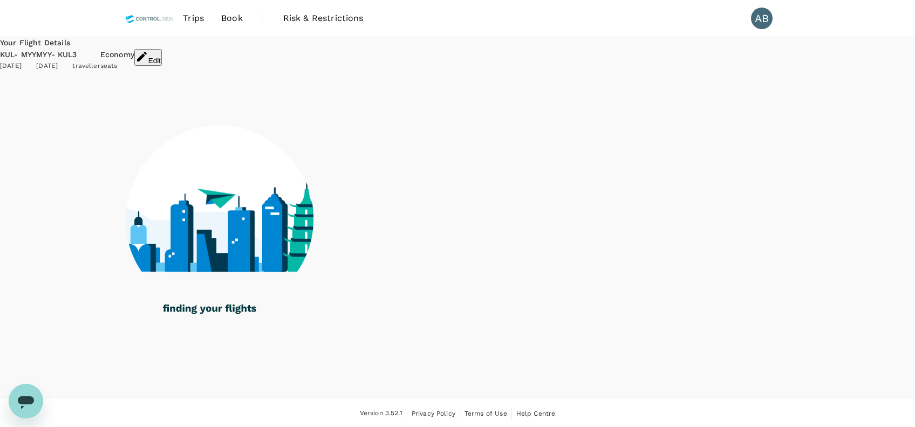
click at [162, 56] on div "Edit" at bounding box center [148, 60] width 28 height 23
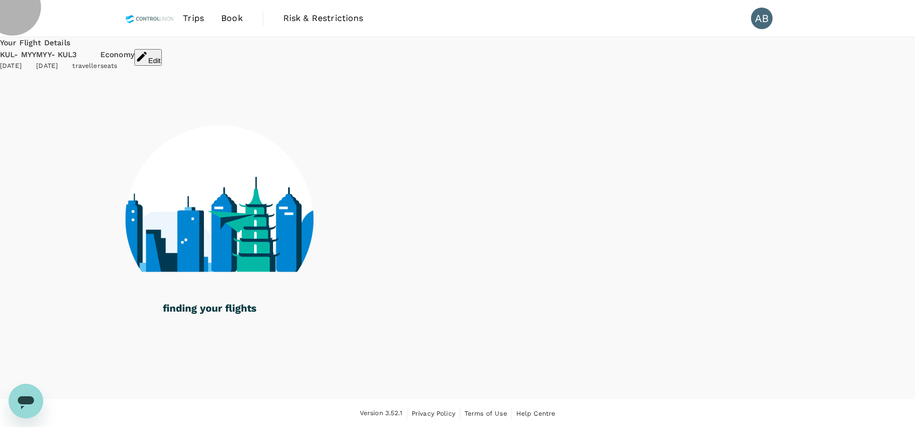
click at [148, 54] on icon "button" at bounding box center [141, 56] width 13 height 13
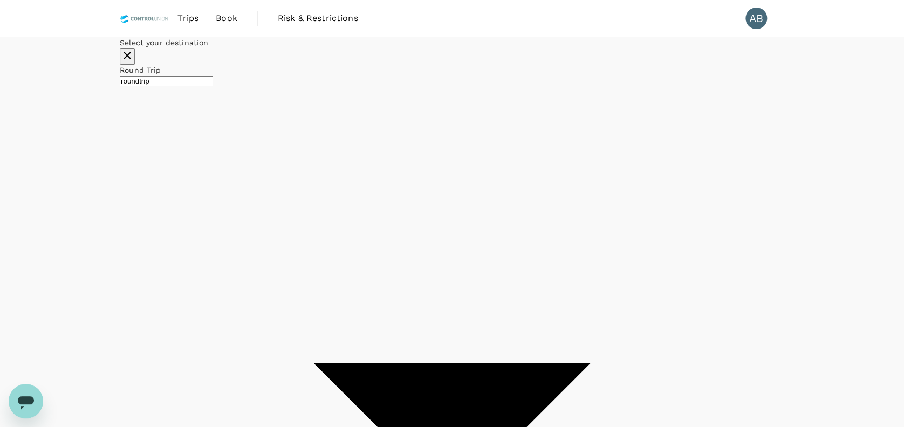
type input "Kuala Lumpur Intl ([GEOGRAPHIC_DATA])"
type input "Miri Intl (MYY)"
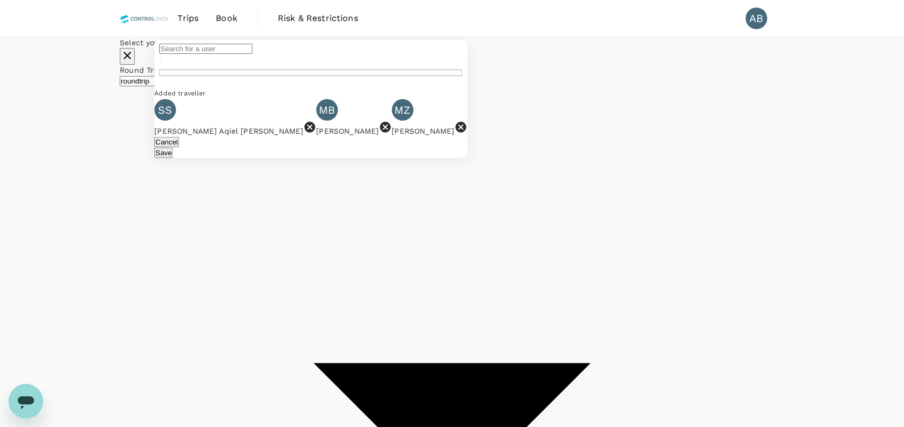
click at [391, 133] on icon at bounding box center [385, 127] width 11 height 11
click at [252, 54] on input "text" at bounding box center [205, 49] width 93 height 10
click at [334, 108] on div "[PERSON_NAME]" at bounding box center [249, 102] width 172 height 11
type input "[PERSON_NAME]"
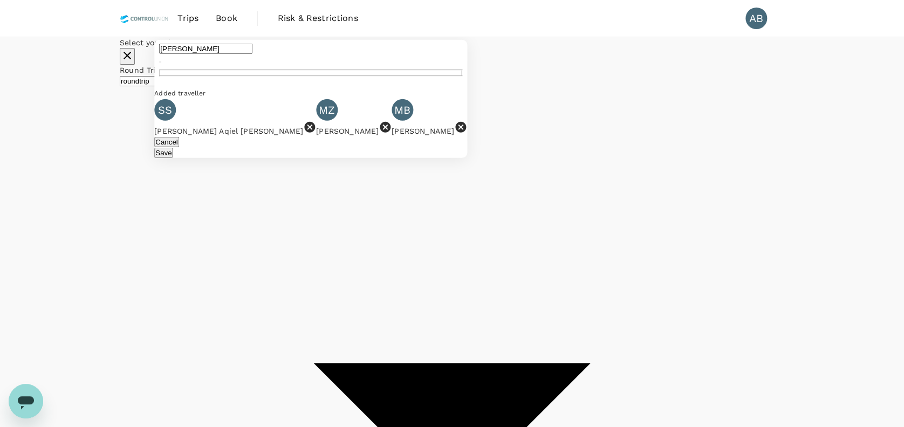
click at [173, 158] on button "Save" at bounding box center [163, 153] width 18 height 10
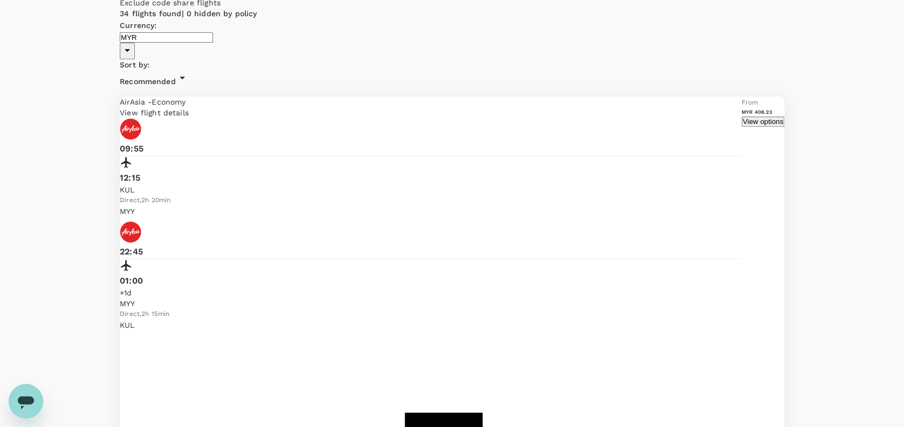
scroll to position [2703, 0]
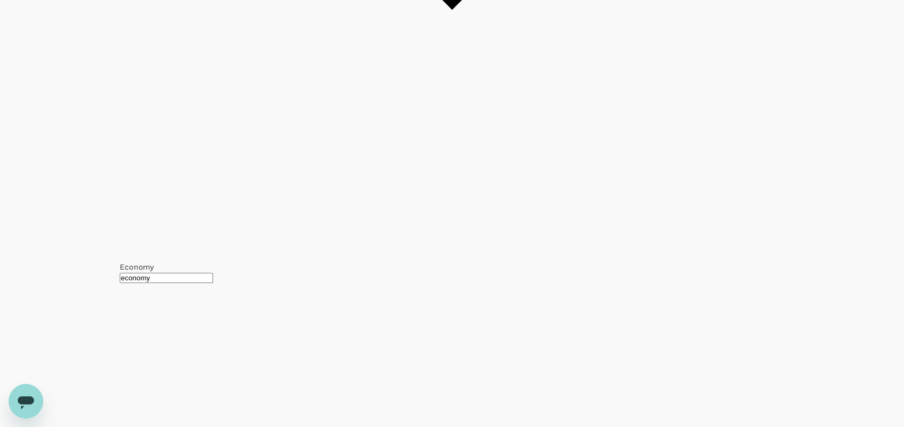
scroll to position [503, 0]
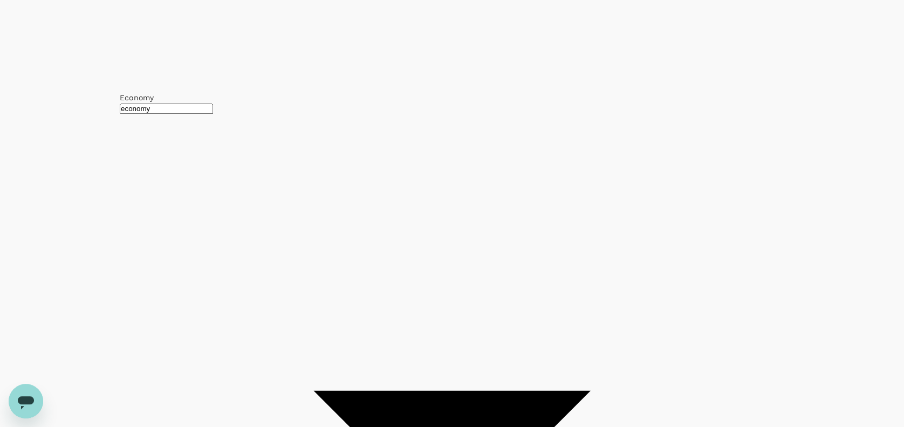
scroll to position [702, 0]
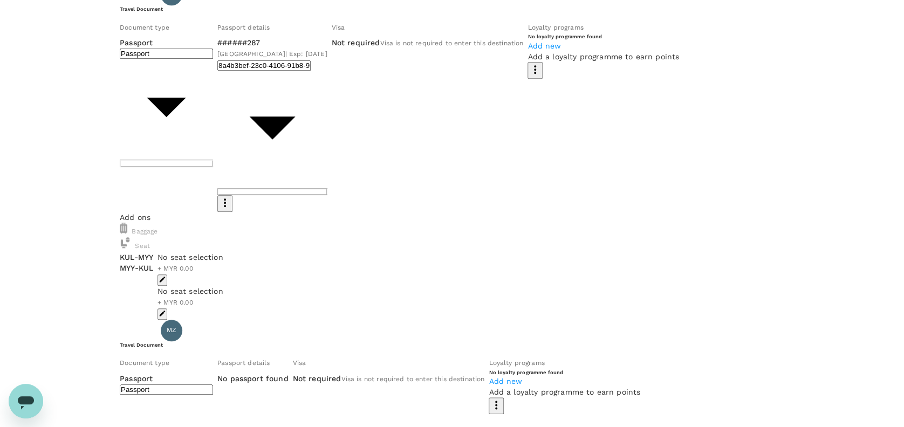
scroll to position [288, 0]
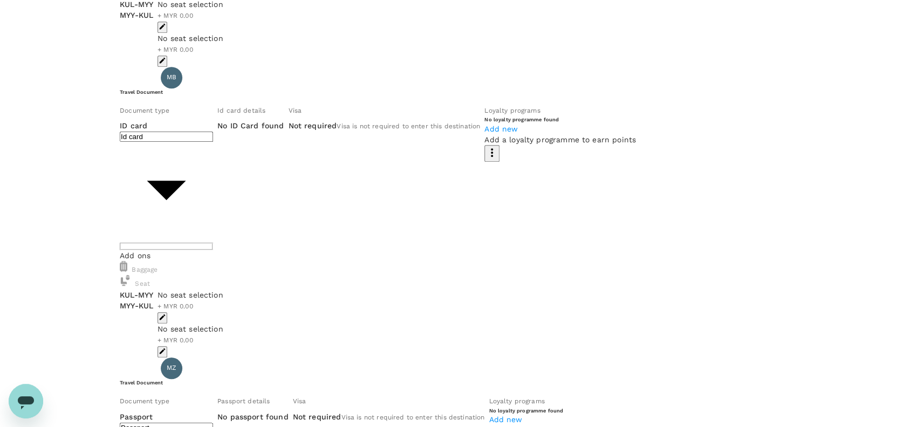
type input "Passport"
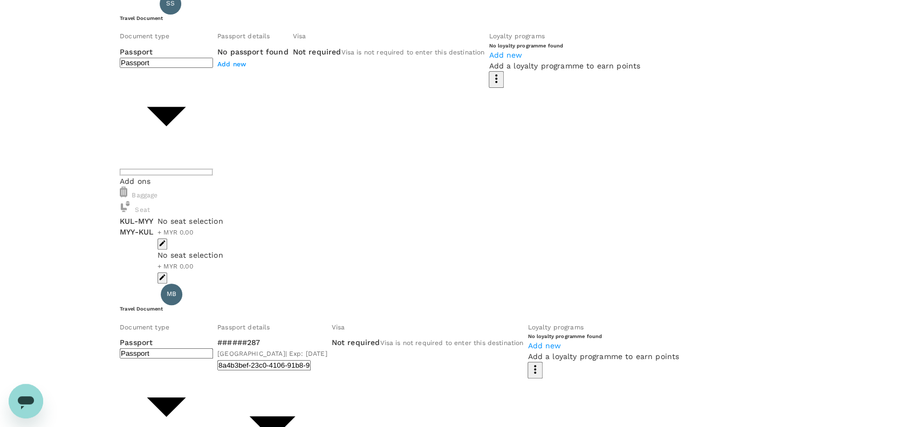
scroll to position [0, 0]
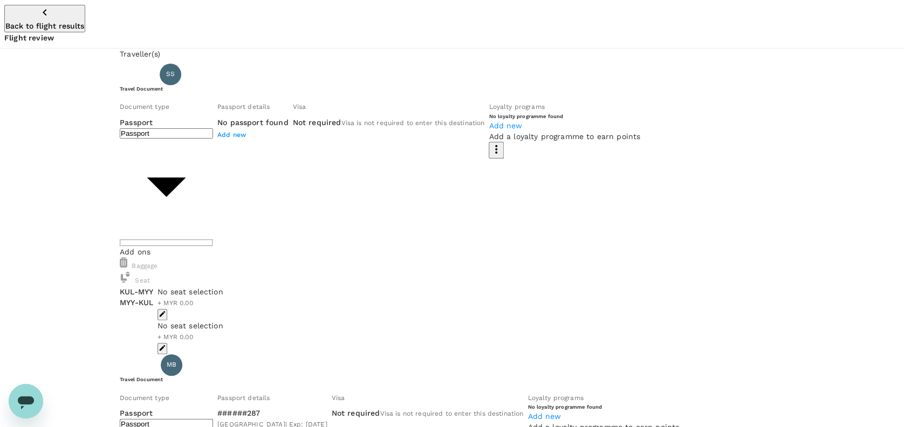
click at [213, 166] on div "Passport Passport ​" at bounding box center [166, 181] width 93 height 129
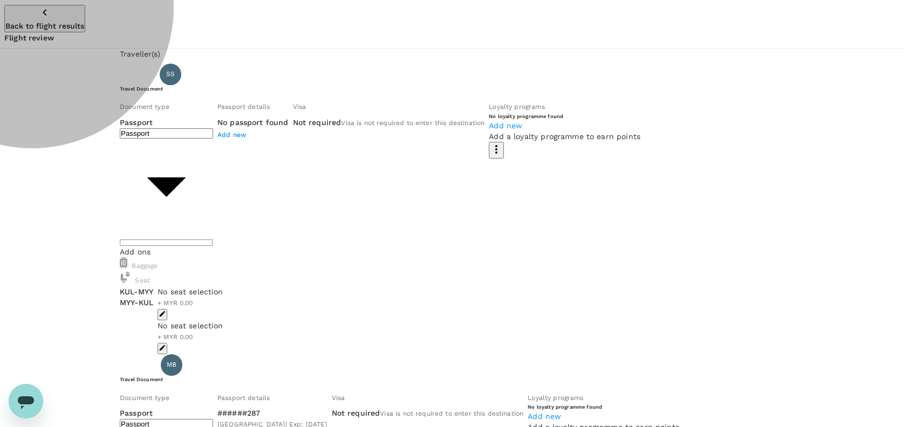
type input "Id card"
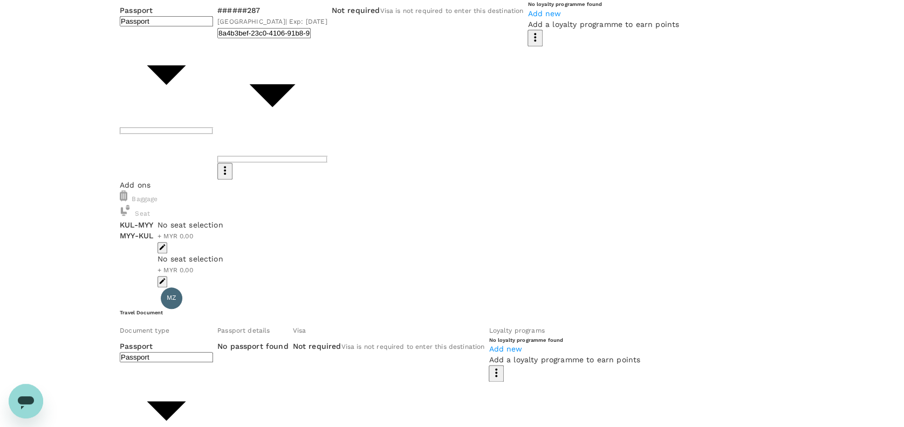
scroll to position [575, 0]
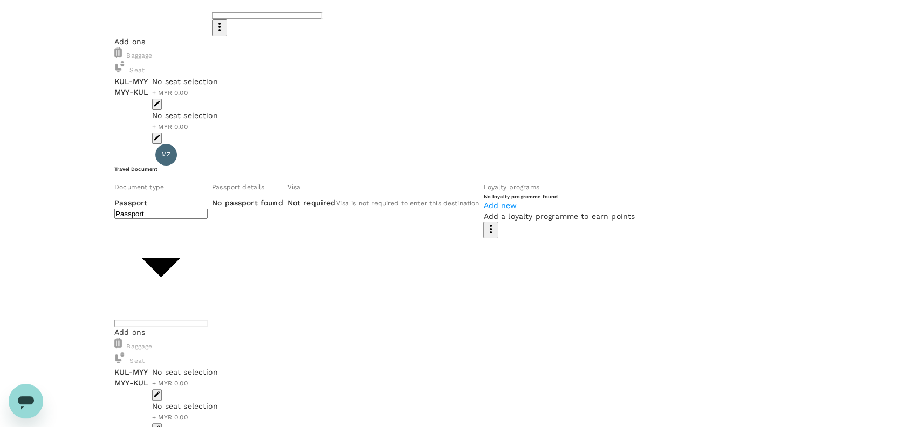
click at [283, 192] on body "Back to flight results Flight review Traveller(s) Traveller 1 : [PERSON_NAME] […" at bounding box center [452, 297] width 904 height 1744
type input "Id card"
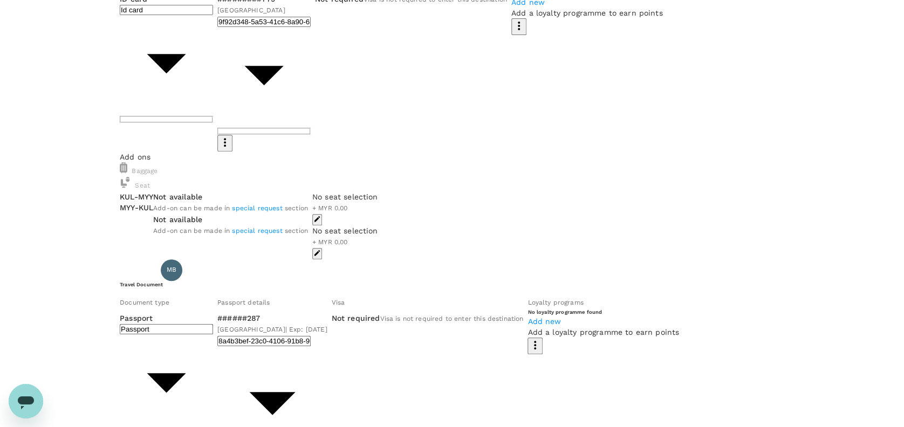
scroll to position [0, 0]
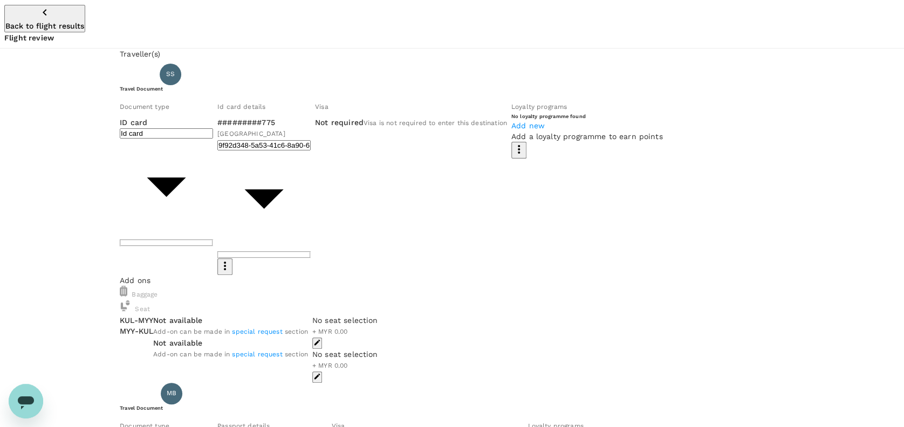
click at [220, 315] on p "Not available" at bounding box center [230, 320] width 155 height 11
click at [282, 328] on span "special request" at bounding box center [257, 332] width 50 height 8
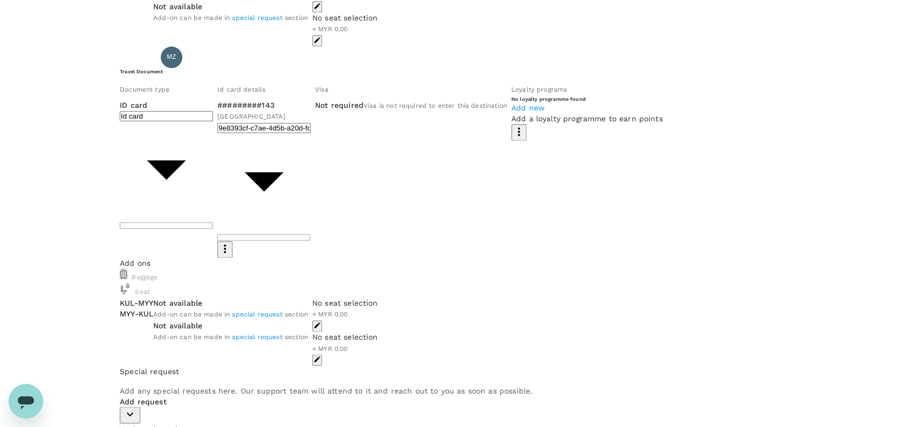
scroll to position [679, 0]
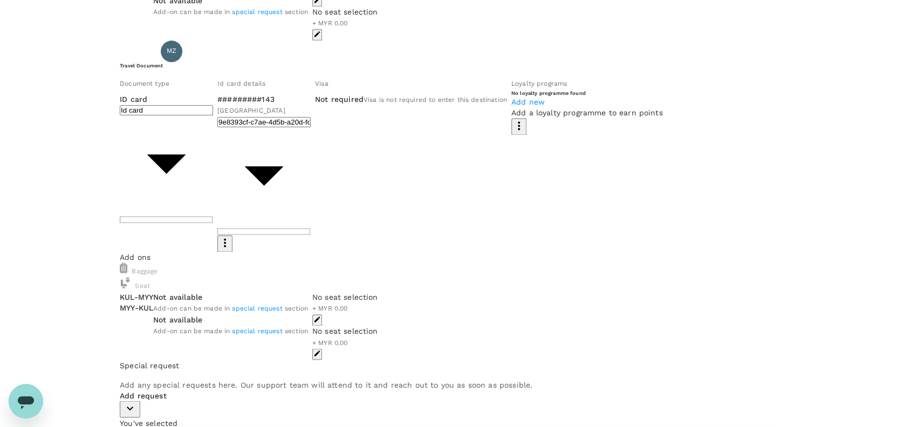
click at [136, 402] on icon "button" at bounding box center [130, 408] width 13 height 13
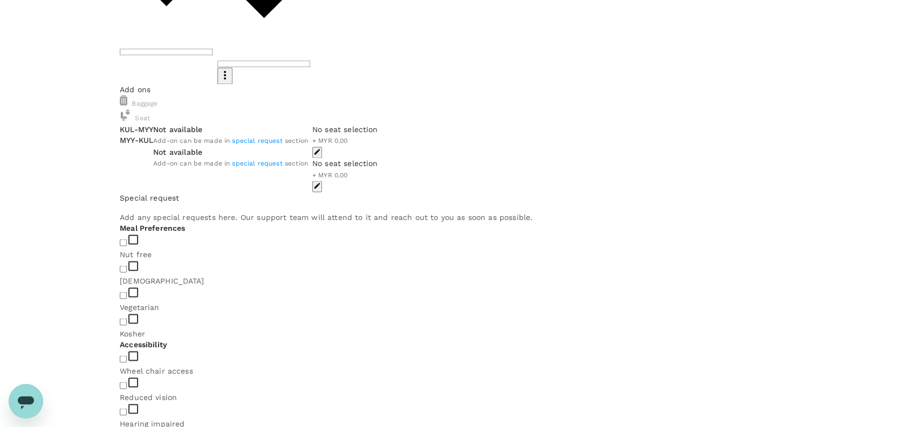
scroll to position [851, 0]
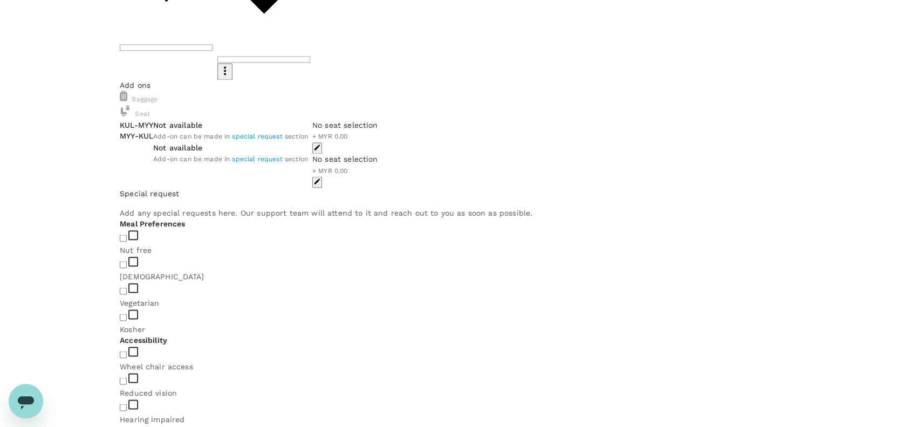
click at [466, 425] on div at bounding box center [452, 425] width 665 height 0
type textarea "Add 20 KG luggage for all guest two way flight"
drag, startPoint x: 242, startPoint y: 210, endPoint x: 249, endPoint y: 211, distance: 7.1
click at [127, 261] on input "checkbox" at bounding box center [123, 264] width 7 height 7
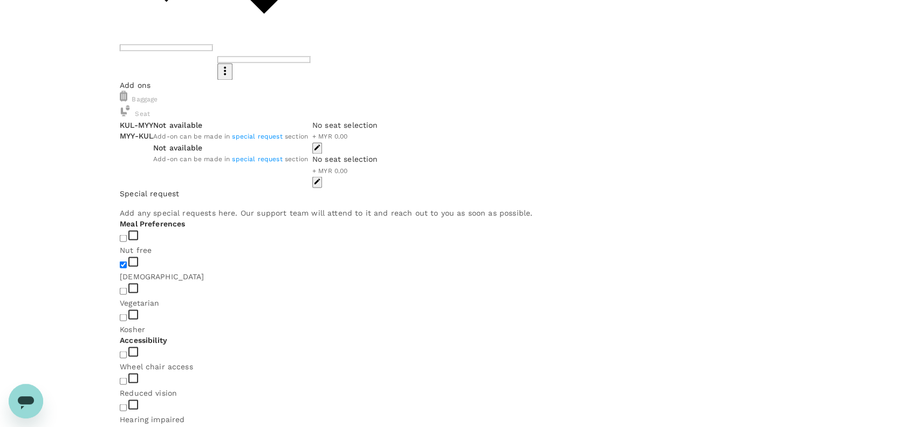
checkbox input "true"
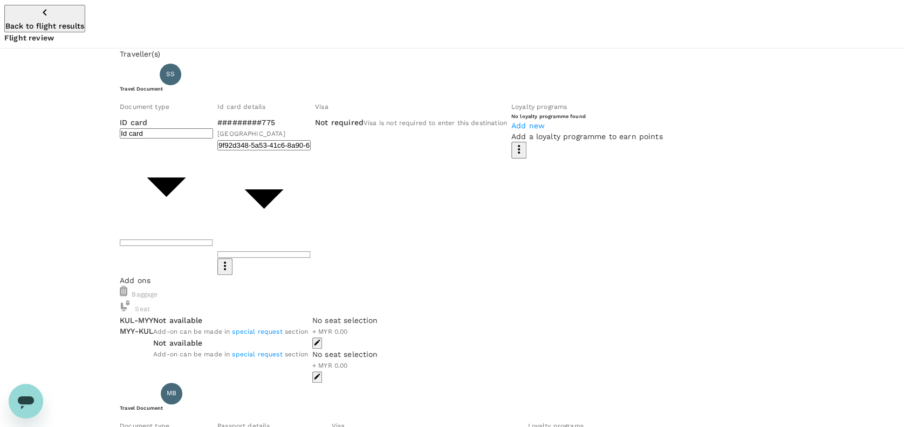
scroll to position [0, 0]
type textarea "Add 20 KG luggage for all guest two-way flight. We acknowledged the additional …"
click at [528, 117] on div "Travel Document Document type ID card Id card ​ Id card details #########775 Ma…" at bounding box center [452, 180] width 665 height 190
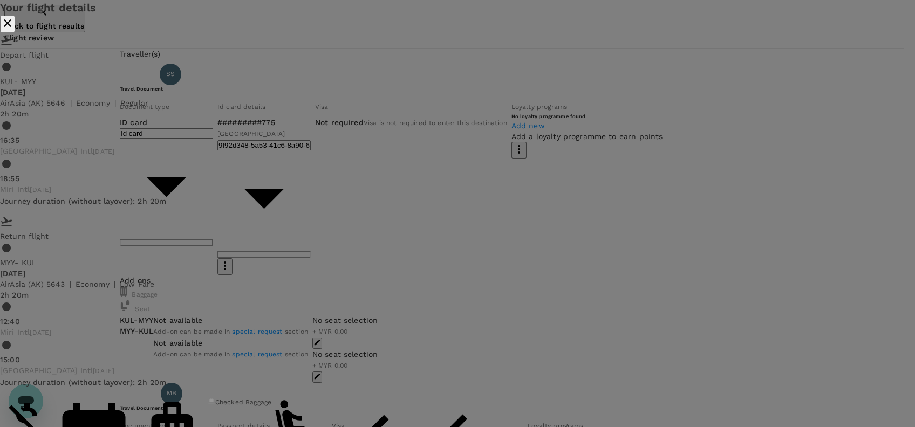
click at [14, 30] on icon "close" at bounding box center [7, 23] width 13 height 13
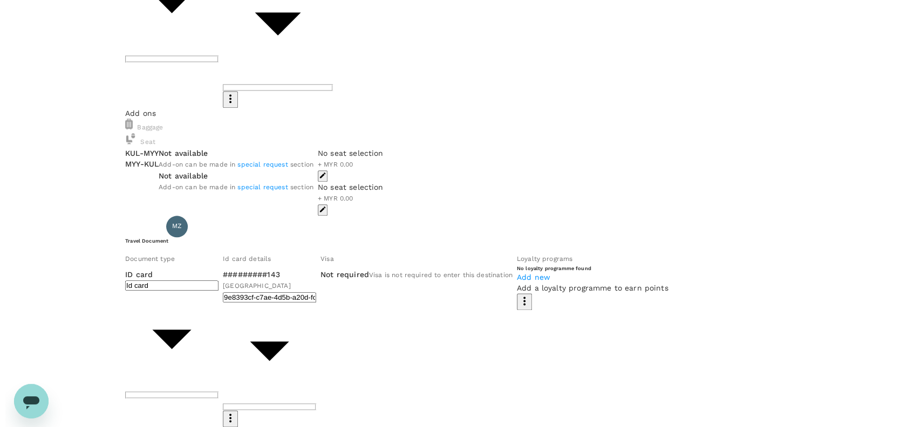
scroll to position [216, 0]
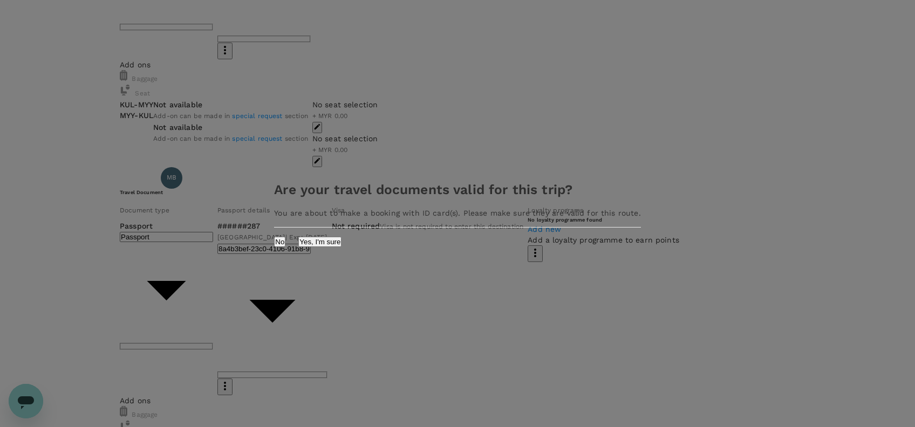
click at [341, 243] on button "Yes, I'm sure" at bounding box center [319, 242] width 43 height 10
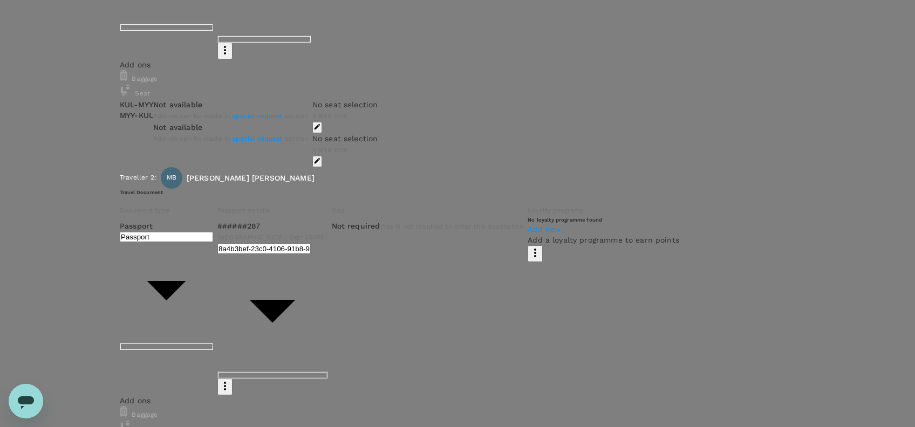
type input "9e254831-a140-43d4-90d9-f4bdc71b84d3"
paste textarea "Dear @[PERSON_NAME] Bin [PERSON_NAME], Requesting your approval for the flight …"
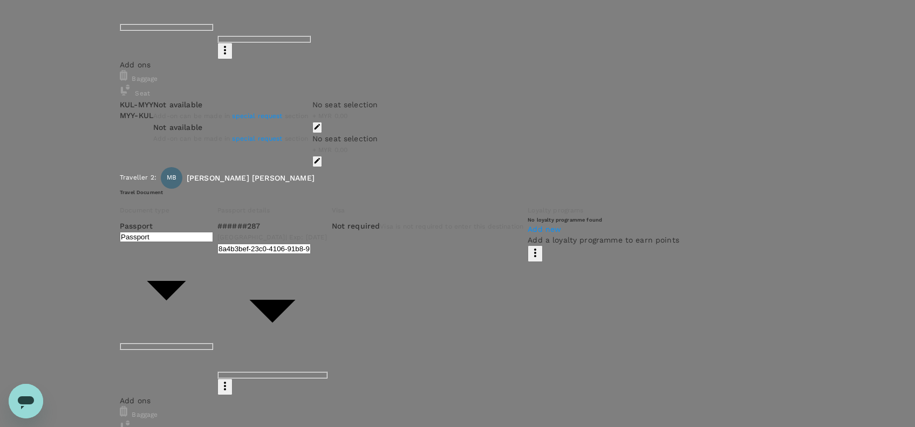
drag, startPoint x: 383, startPoint y: 202, endPoint x: 400, endPoint y: 230, distance: 33.4
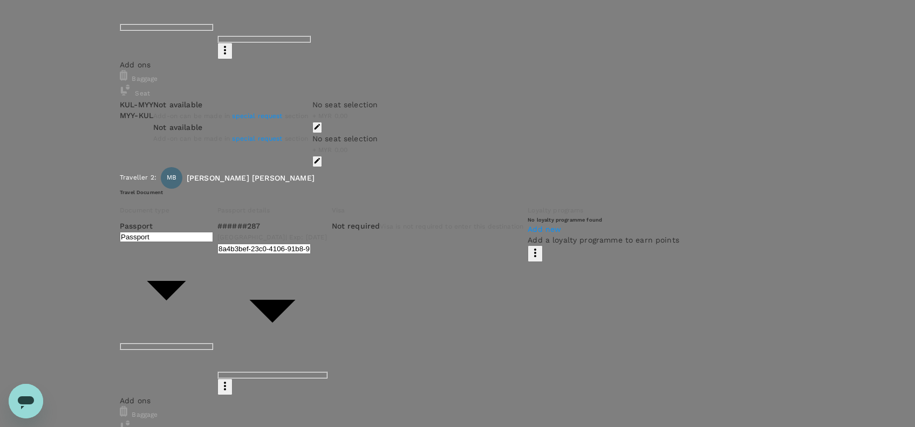
drag, startPoint x: 393, startPoint y: 217, endPoint x: 337, endPoint y: 218, distance: 56.1
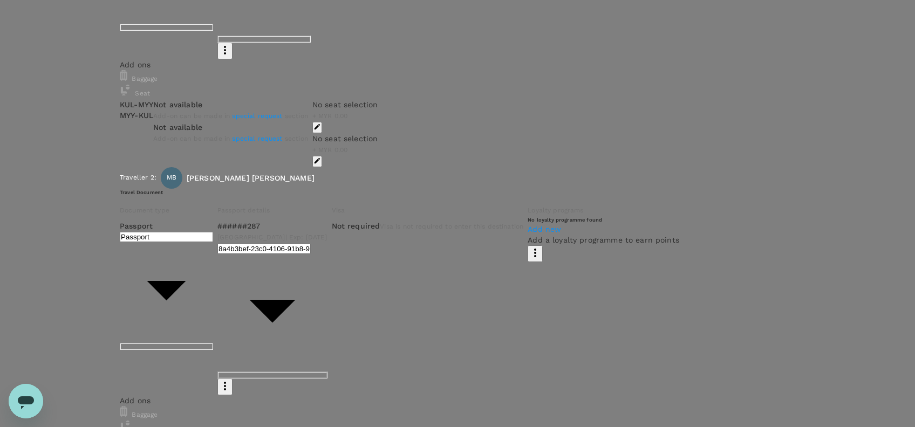
drag, startPoint x: 318, startPoint y: 196, endPoint x: 328, endPoint y: 200, distance: 10.7
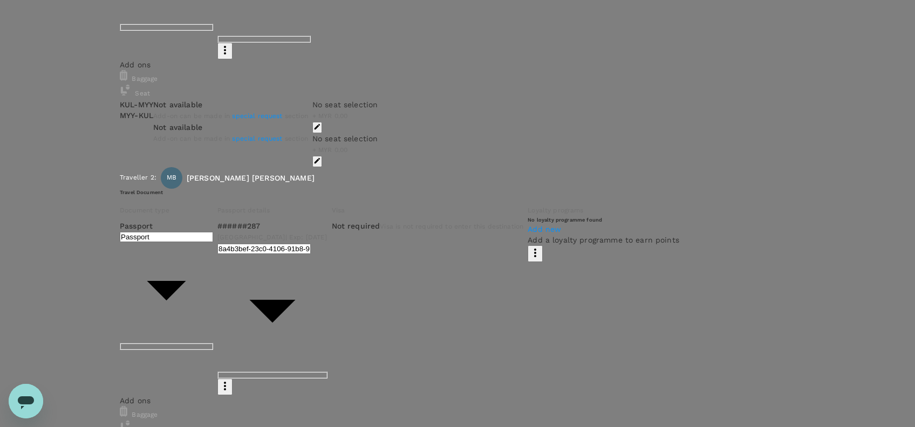
scroll to position [41, 0]
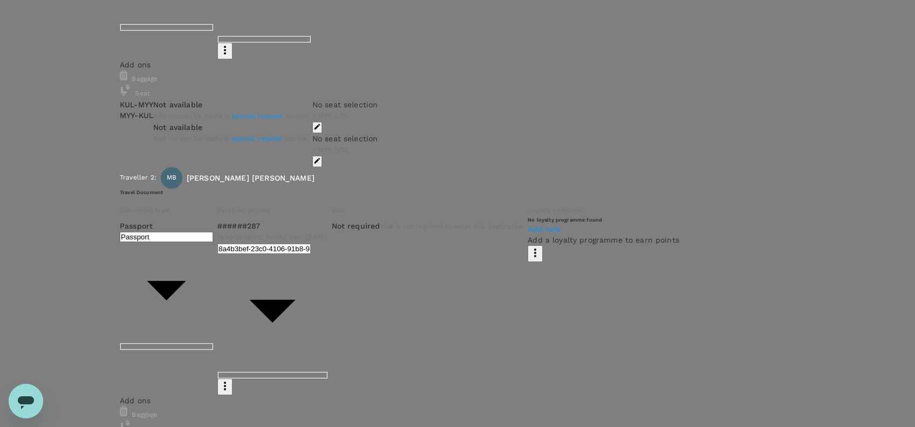
scroll to position [61, 0]
type textarea "Dear @[PERSON_NAME] Bin [PERSON_NAME], Requesting your approval for the flight …"
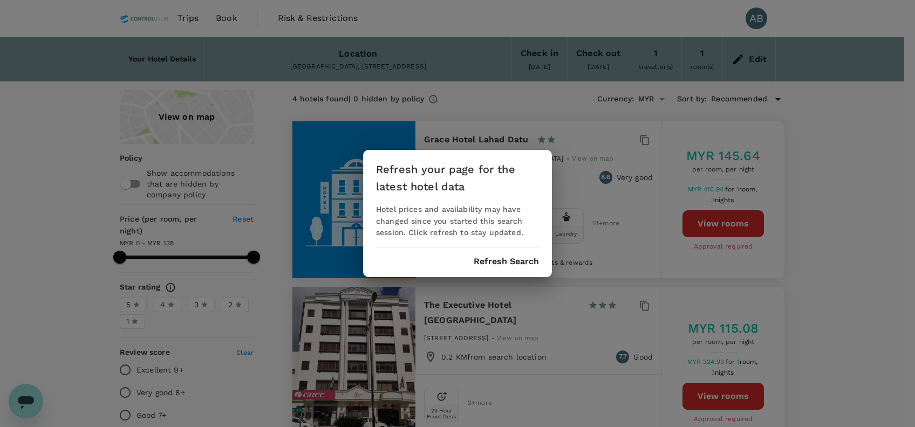
drag, startPoint x: 503, startPoint y: 265, endPoint x: 499, endPoint y: 249, distance: 16.2
click at [504, 263] on button "Refresh Search" at bounding box center [506, 262] width 65 height 10
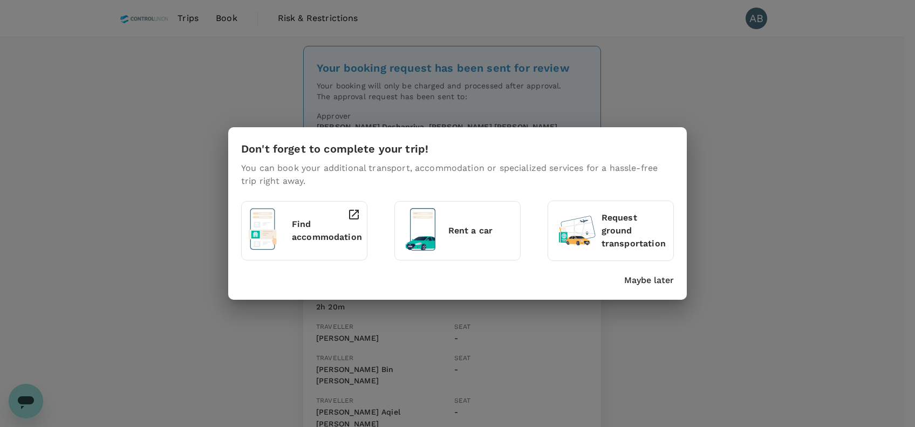
click at [675, 341] on div "Don't forget to complete your trip! You can book your additional transport, acc…" at bounding box center [457, 213] width 915 height 427
